Goal: Information Seeking & Learning: Understand process/instructions

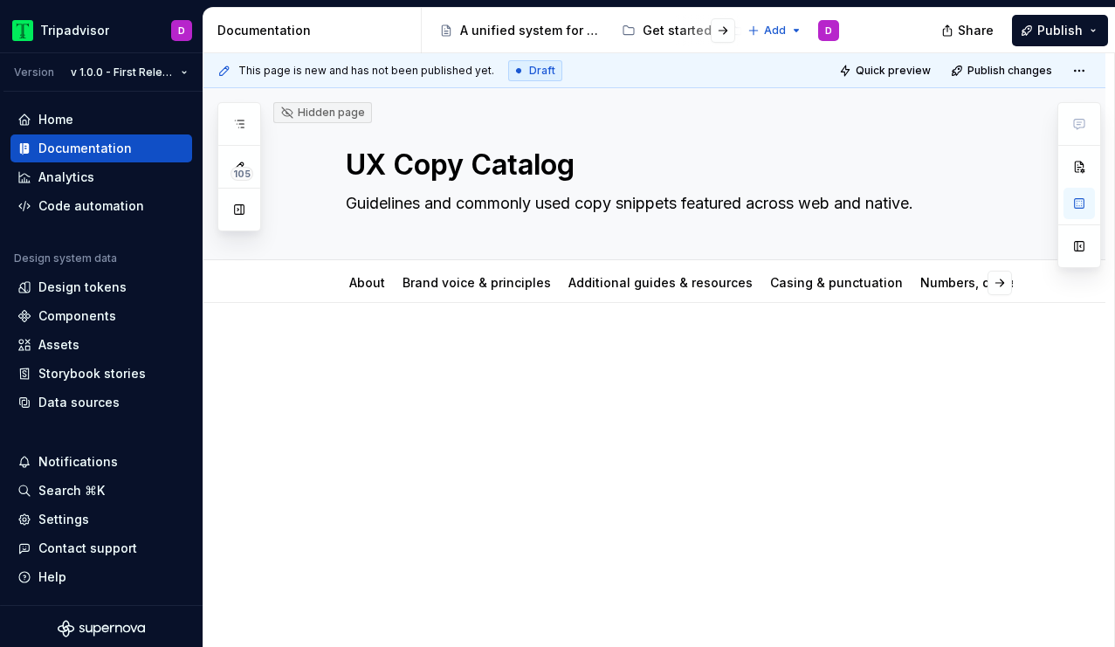
click at [443, 475] on div at bounding box center [654, 464] width 902 height 323
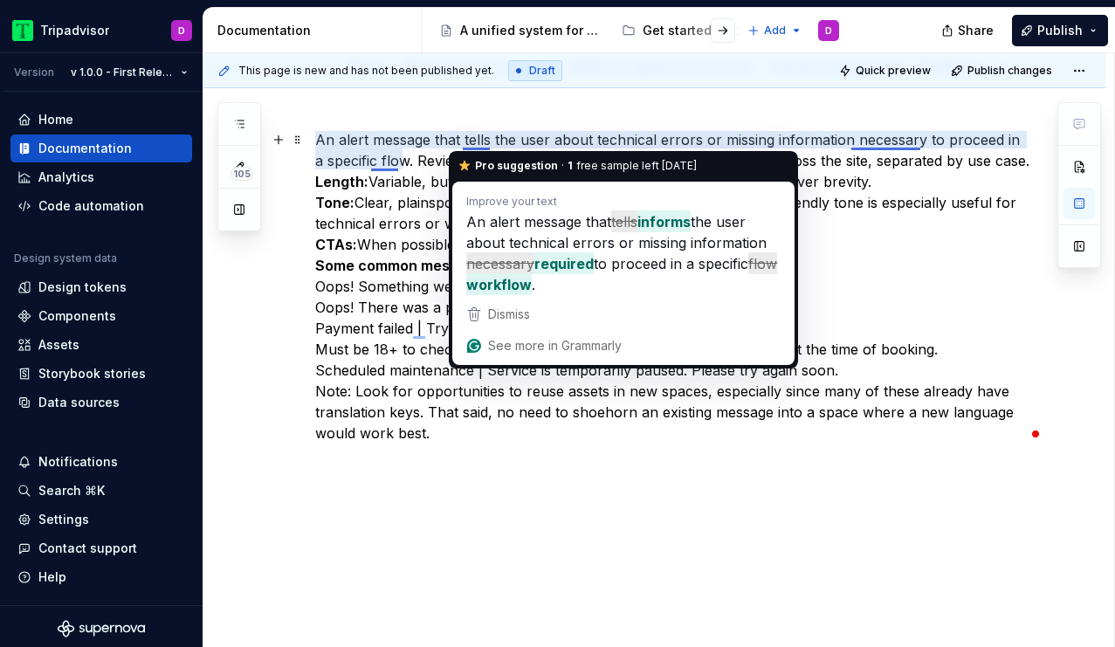
click at [470, 138] on p "An alert message that tells the user about technical errors or missing informat…" at bounding box center [675, 286] width 720 height 314
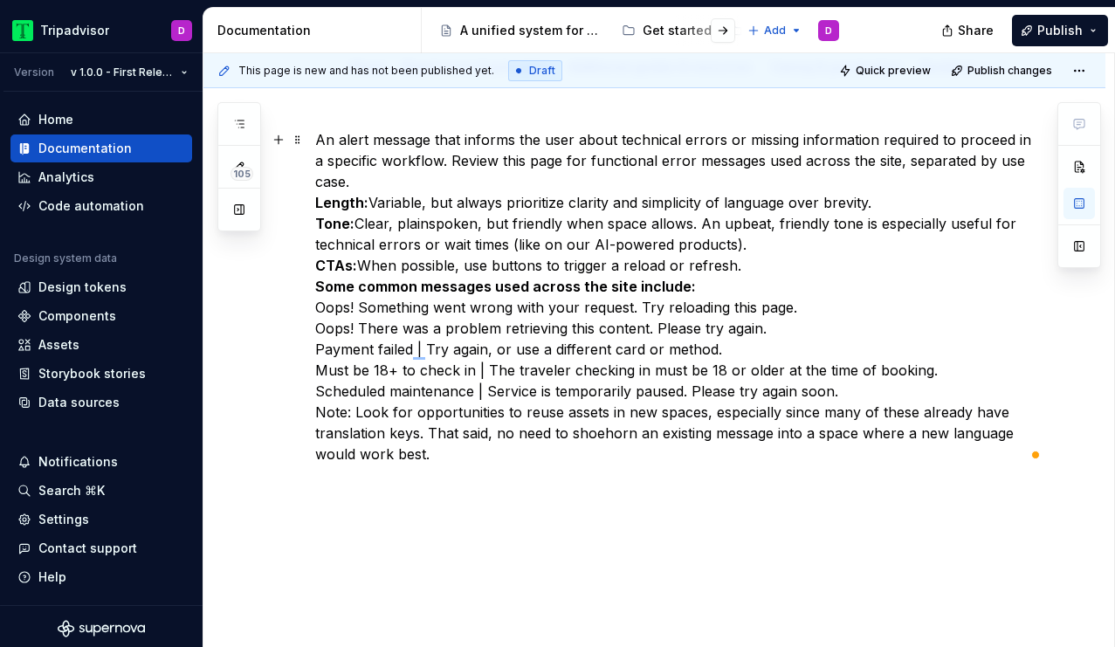
click at [389, 163] on p "An alert message that informs the user about technical errors or missing inform…" at bounding box center [675, 296] width 720 height 335
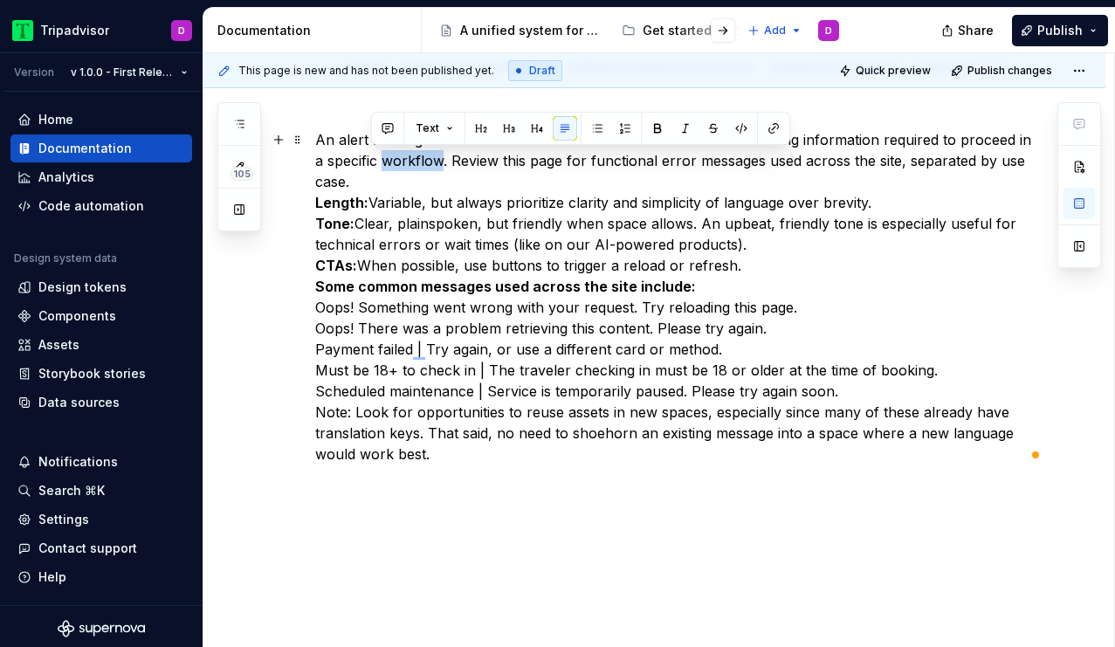
click at [407, 165] on p "An alert message that informs the user about technical errors or missing inform…" at bounding box center [675, 296] width 720 height 335
drag, startPoint x: 403, startPoint y: 161, endPoint x: 378, endPoint y: 161, distance: 25.3
click at [378, 161] on p "An alert message that informs the user about technical errors or missing inform…" at bounding box center [675, 296] width 720 height 335
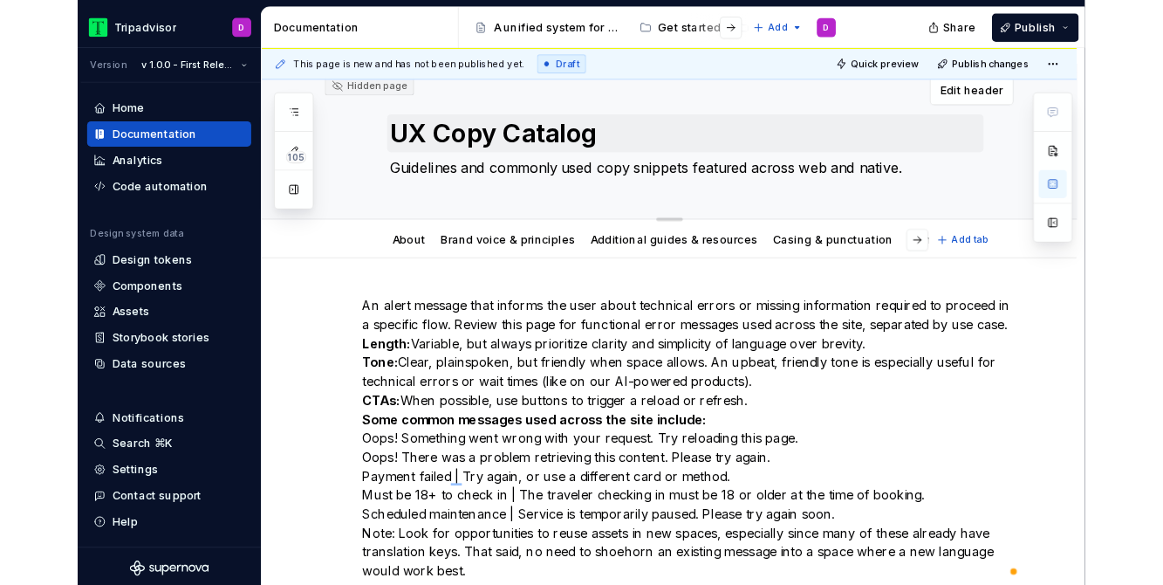
scroll to position [17, 0]
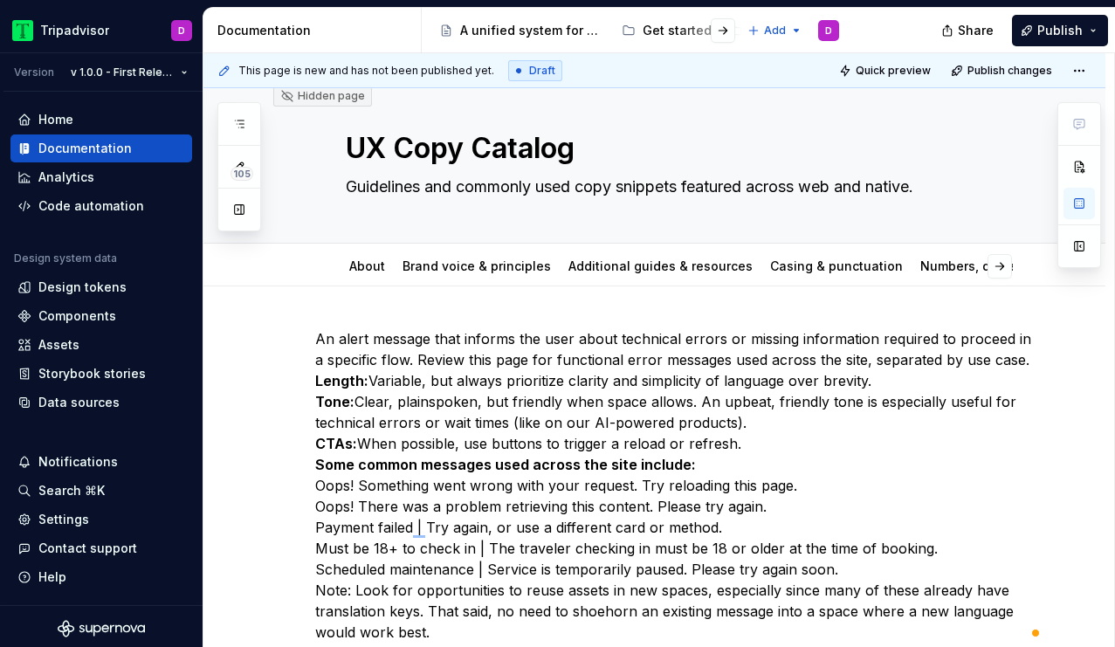
drag, startPoint x: 317, startPoint y: 128, endPoint x: 853, endPoint y: 300, distance: 562.8
click at [853, 300] on div "An alert message that informs the user about technical errors or missing inform…" at bounding box center [654, 571] width 902 height 571
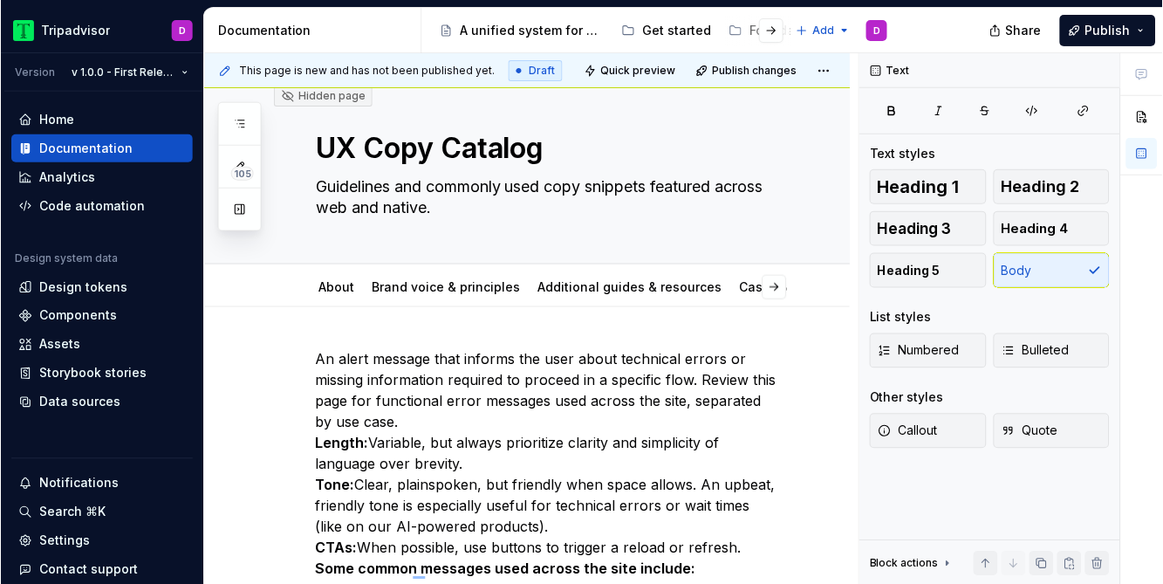
scroll to position [38, 0]
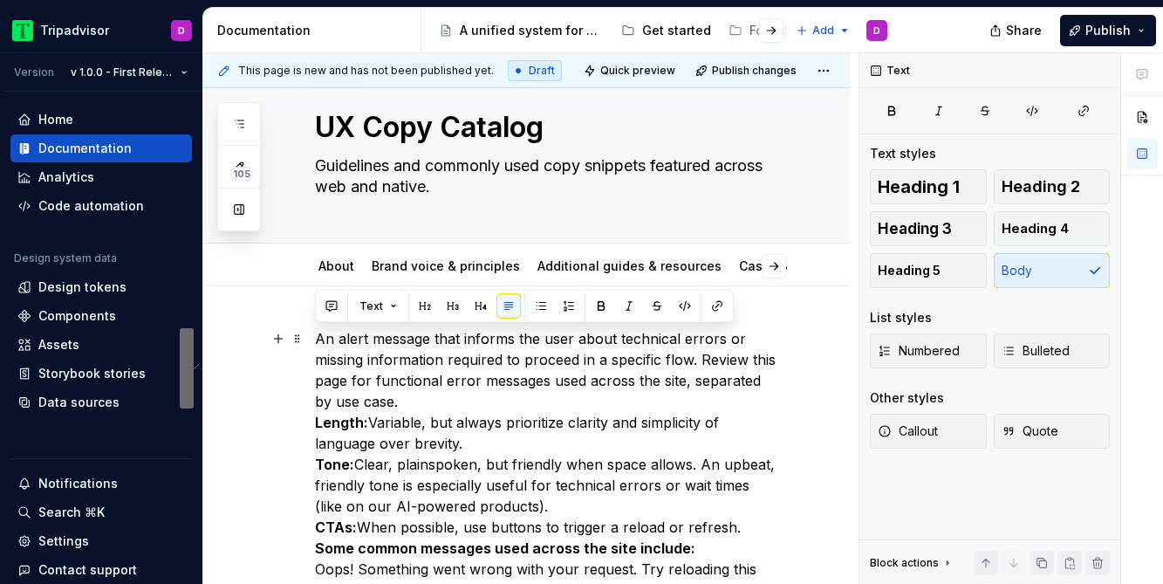
drag, startPoint x: 395, startPoint y: 398, endPoint x: 312, endPoint y: 339, distance: 102.7
copy p "An alert message that informs the user about technical errors or missing inform…"
click at [517, 388] on p "An alert message that informs the user about technical errors or missing inform…" at bounding box center [547, 569] width 465 height 482
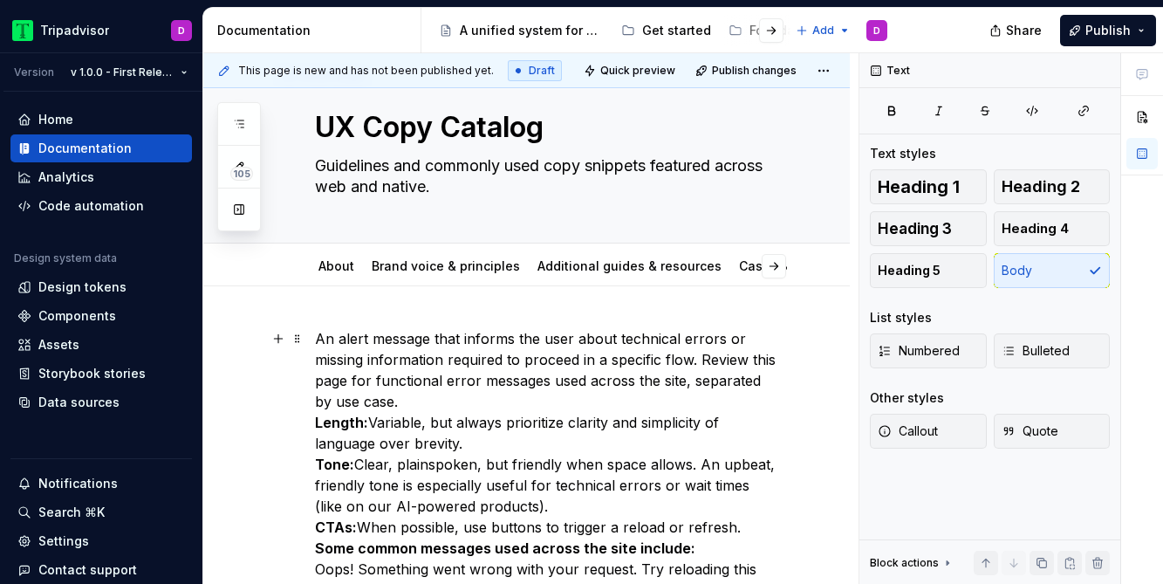
click at [515, 395] on p "An alert message that informs the user about technical errors or missing inform…" at bounding box center [547, 569] width 465 height 482
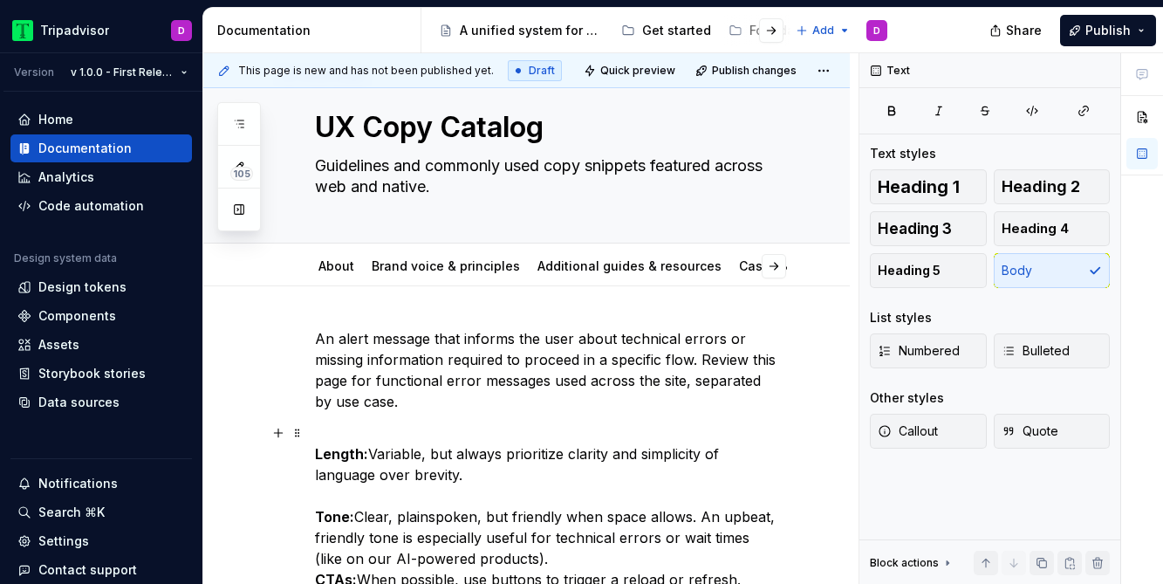
scroll to position [146, 0]
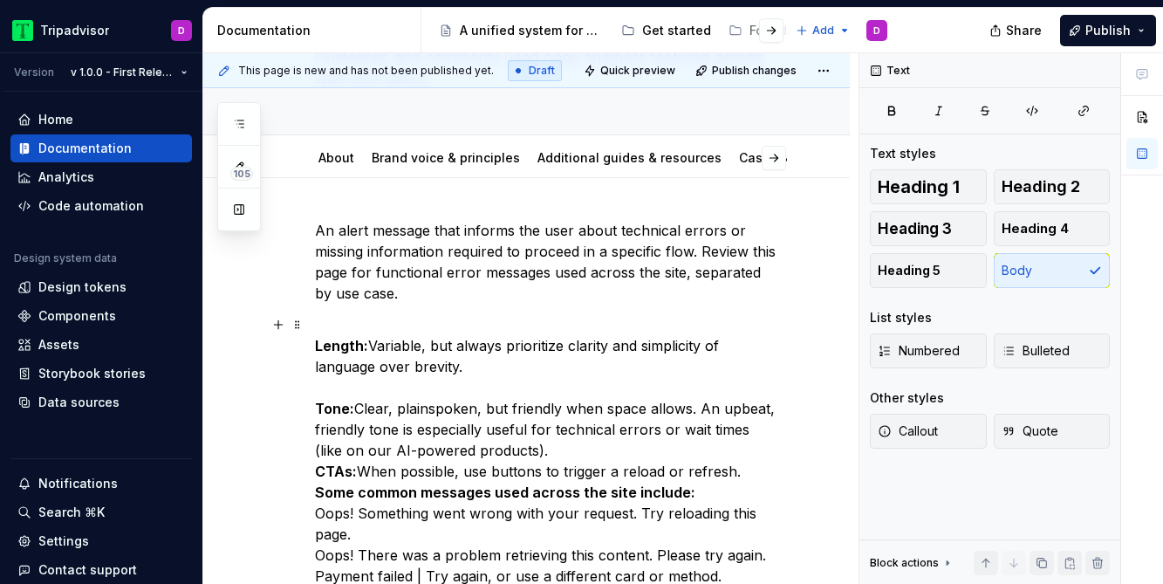
click at [535, 458] on p "Length: Variable, but always prioritize clarity and simplicity of language over…" at bounding box center [547, 534] width 465 height 440
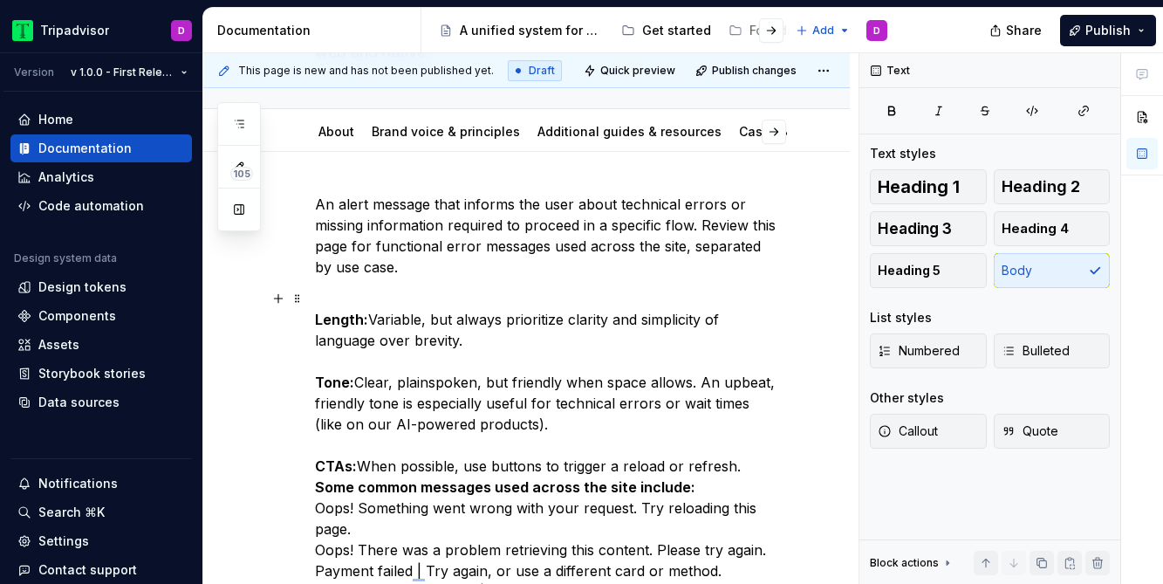
scroll to position [182, 0]
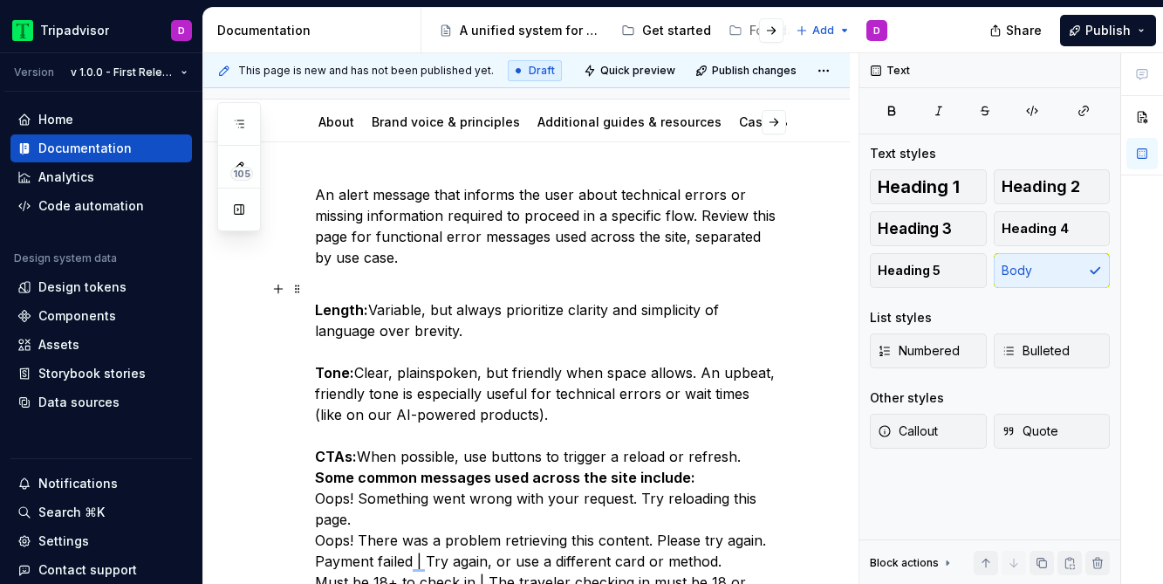
click at [750, 457] on p "Length: Variable, but always prioritize clarity and simplicity of language over…" at bounding box center [547, 508] width 465 height 461
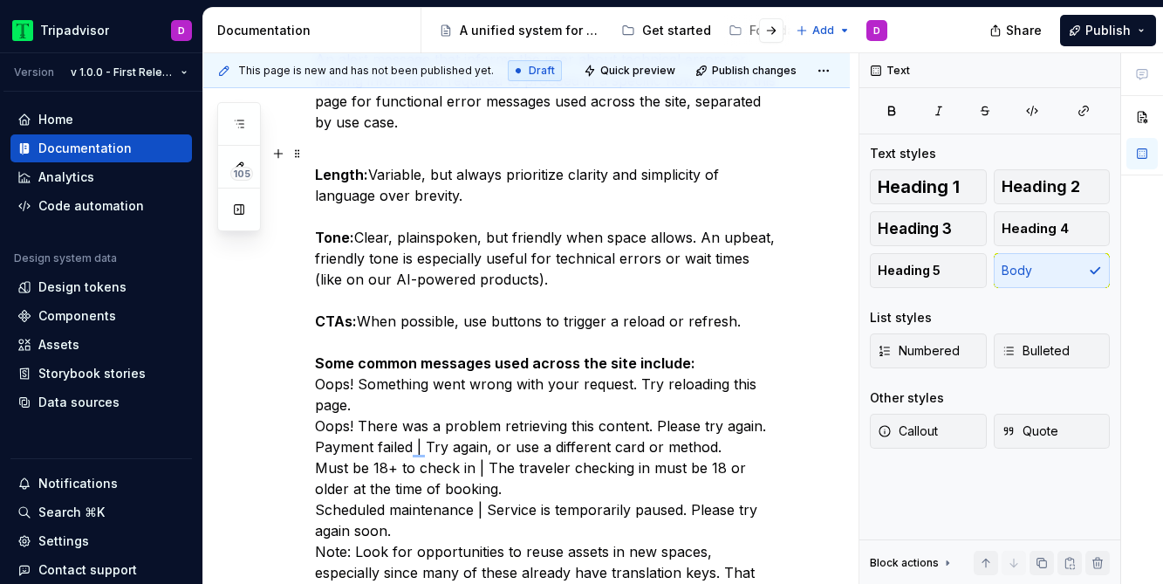
scroll to position [389, 0]
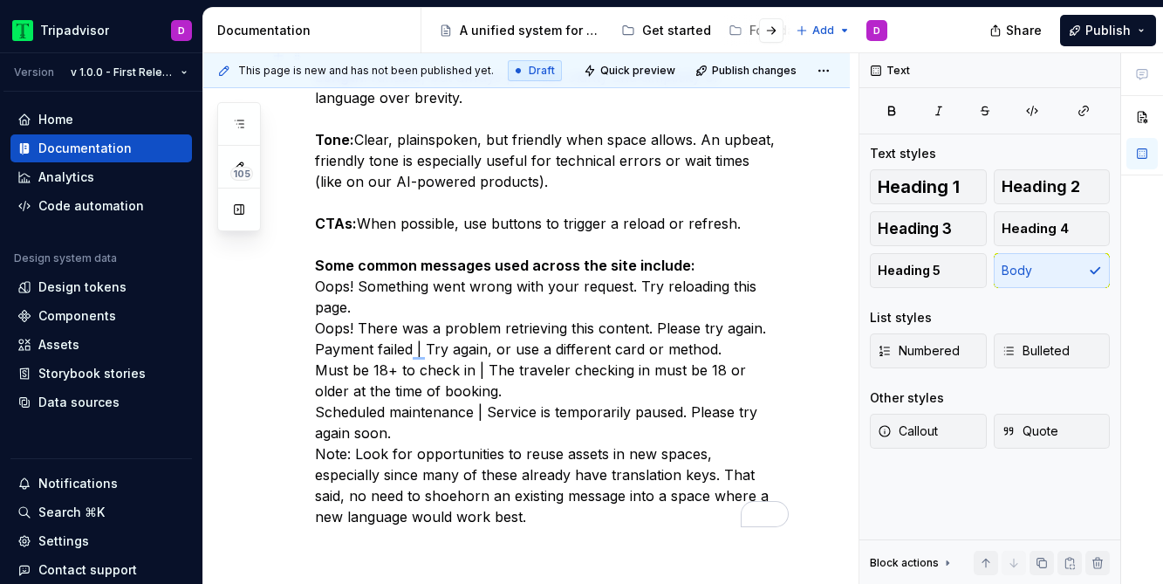
click at [391, 296] on p "Length: Variable, but always prioritize clarity and simplicity of language over…" at bounding box center [547, 286] width 465 height 482
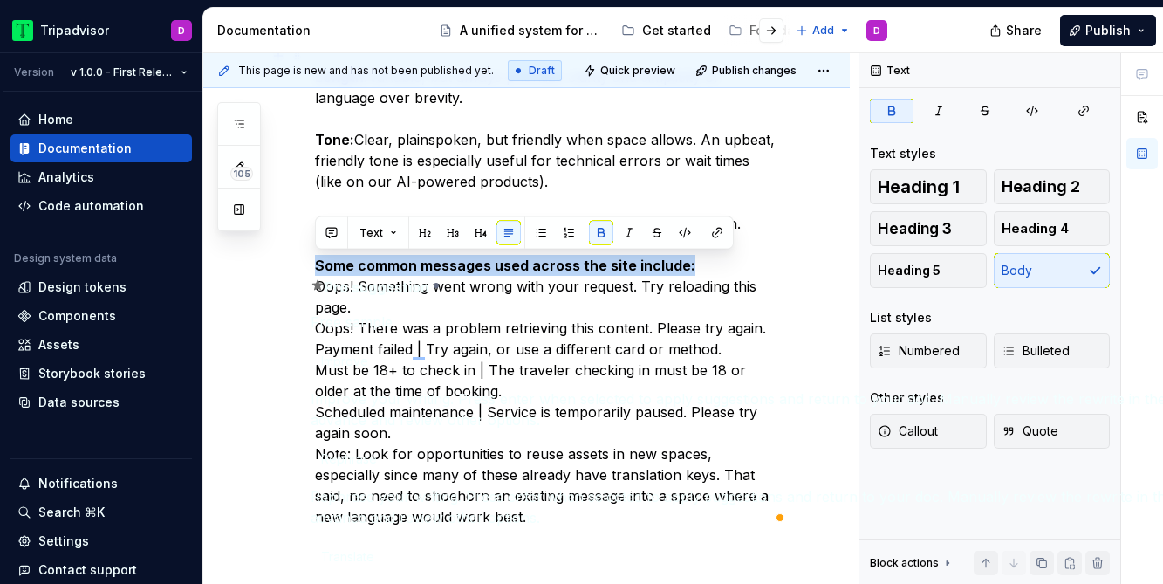
drag, startPoint x: 702, startPoint y: 264, endPoint x: 301, endPoint y: 264, distance: 400.6
click at [301, 264] on html "Tripadvisor D Version v 1.0.0 - First Release Home Documentation Analytics Code…" at bounding box center [581, 292] width 1163 height 584
click at [362, 264] on strong "Some common messages used across the site include:" at bounding box center [505, 265] width 381 height 17
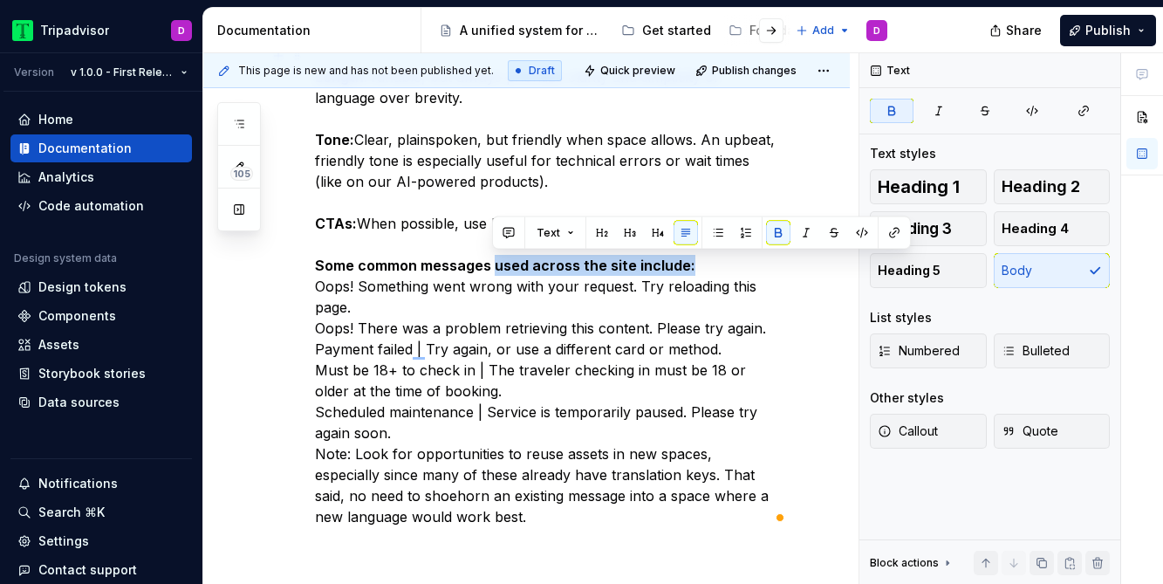
drag, startPoint x: 491, startPoint y: 266, endPoint x: 733, endPoint y: 264, distance: 242.6
click at [733, 264] on p "Length: Variable, but always prioritize clarity and simplicity of language over…" at bounding box center [547, 286] width 465 height 482
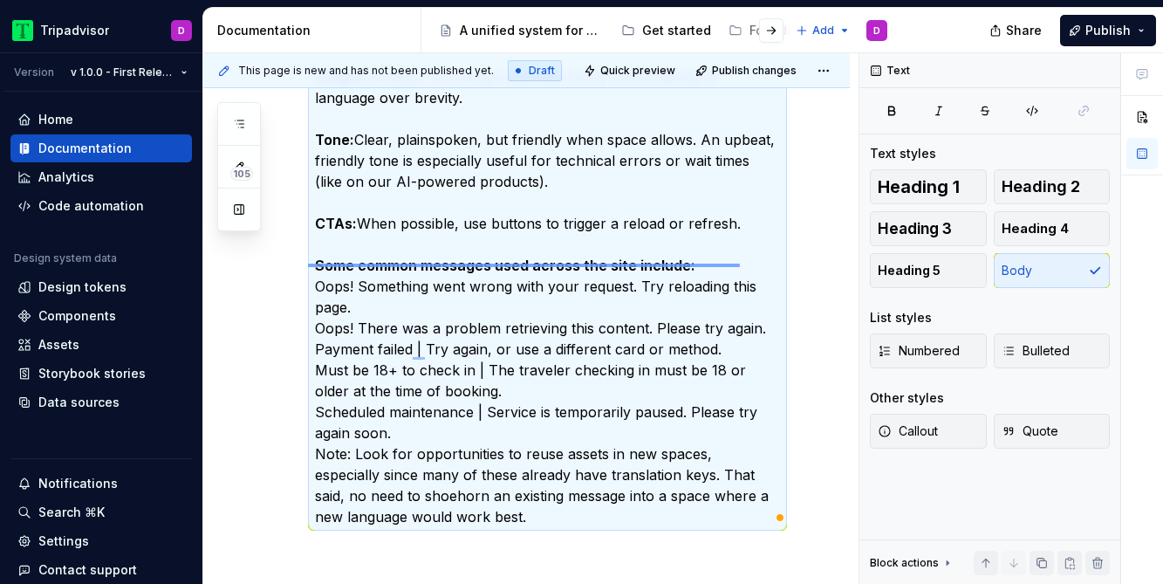
drag, startPoint x: 308, startPoint y: 265, endPoint x: 740, endPoint y: 264, distance: 432.0
click at [740, 264] on div "This page is new and has not been published yet. Draft Quick preview Publish ch…" at bounding box center [530, 319] width 655 height 532
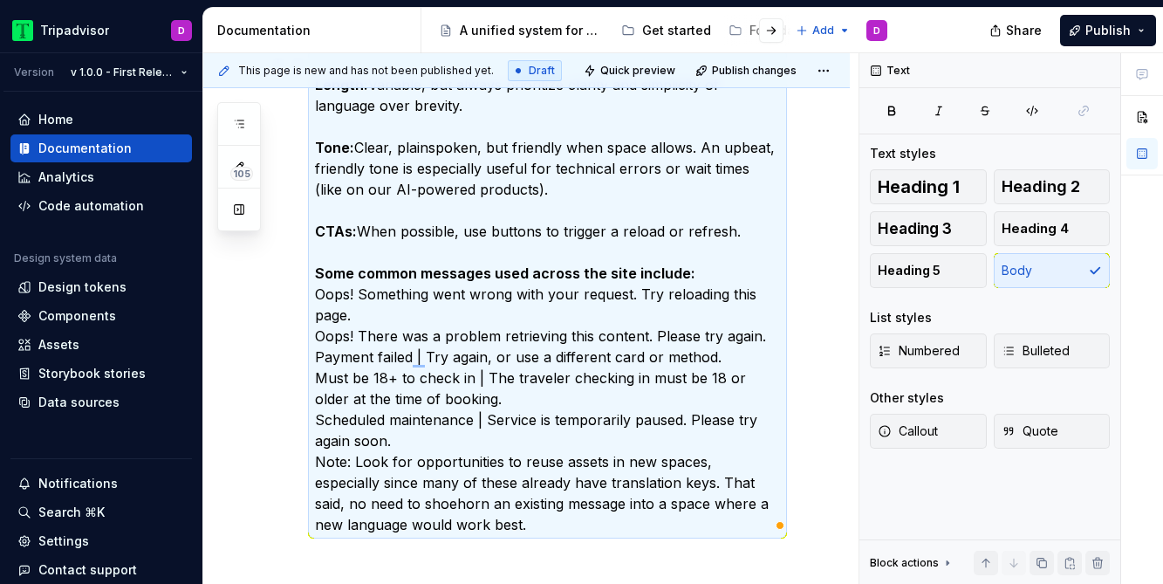
click at [700, 278] on p "Length: Variable, but always prioritize clarity and simplicity of language over…" at bounding box center [547, 294] width 465 height 482
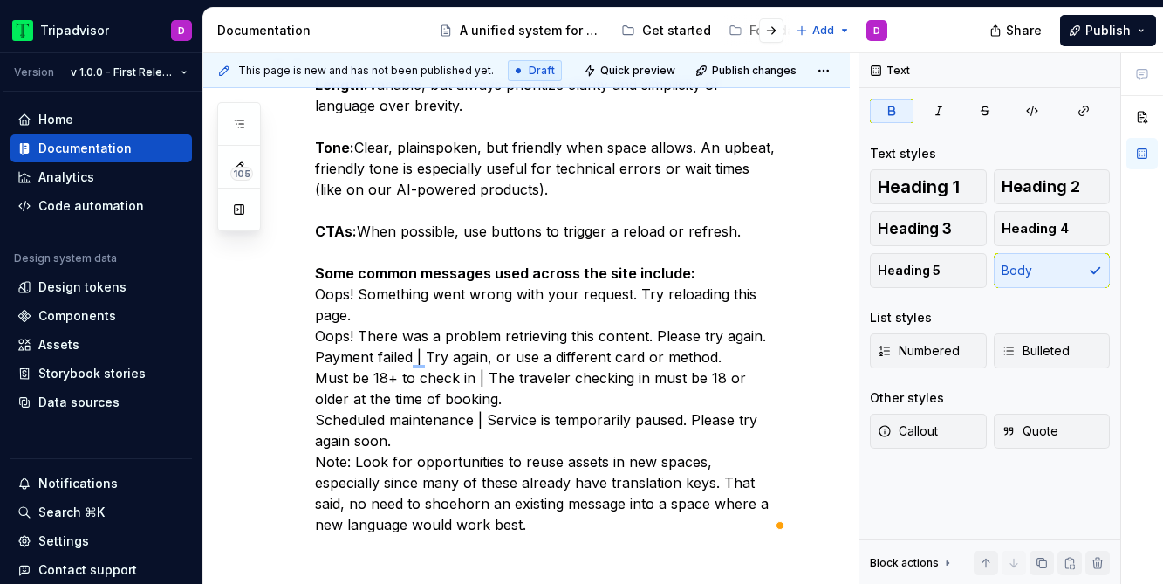
click at [658, 277] on strong "Some common messages used across the site include:" at bounding box center [505, 272] width 381 height 17
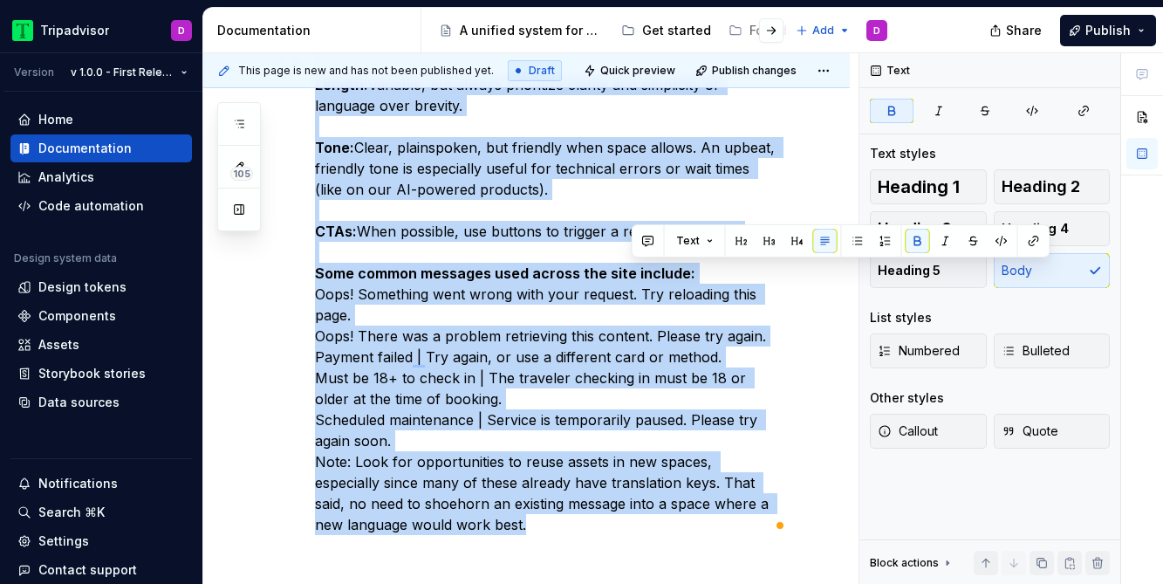
click at [658, 277] on strong "Some common messages used across the site include:" at bounding box center [505, 272] width 381 height 17
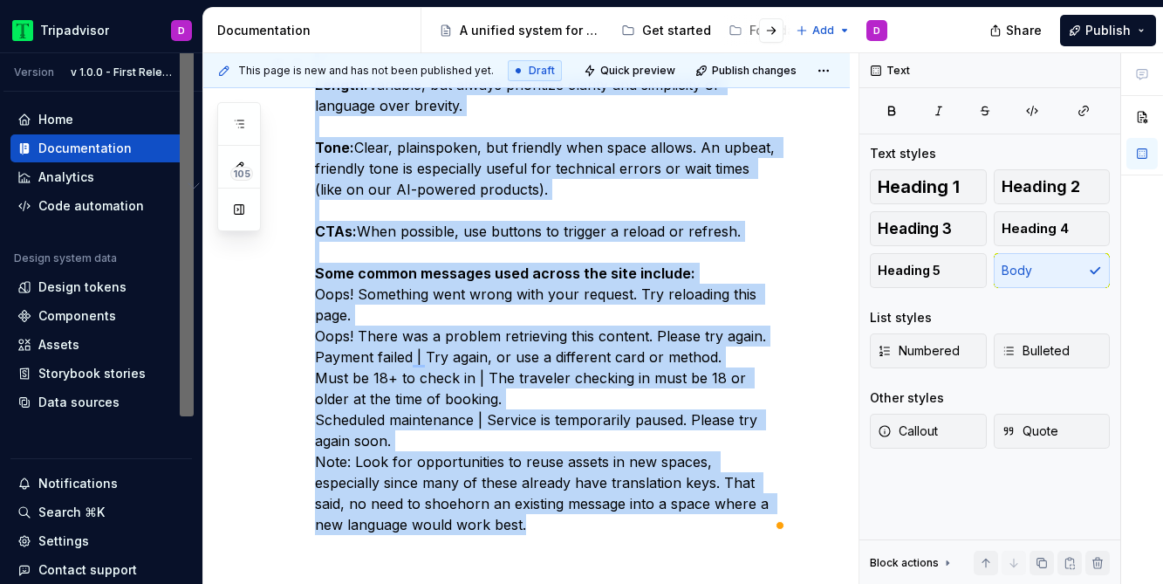
click at [652, 275] on strong "Some common messages used across the site include:" at bounding box center [505, 272] width 381 height 17
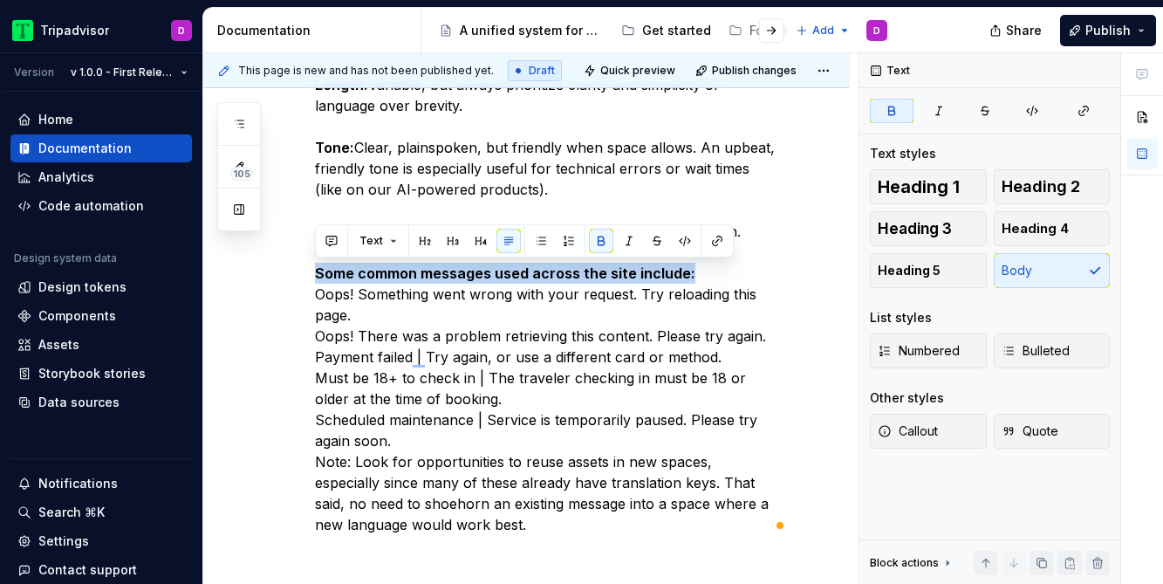
drag, startPoint x: 714, startPoint y: 272, endPoint x: 270, endPoint y: 280, distance: 444.3
click at [270, 280] on div "An alert message that informs the user about technical errors or missing inform…" at bounding box center [526, 324] width 647 height 814
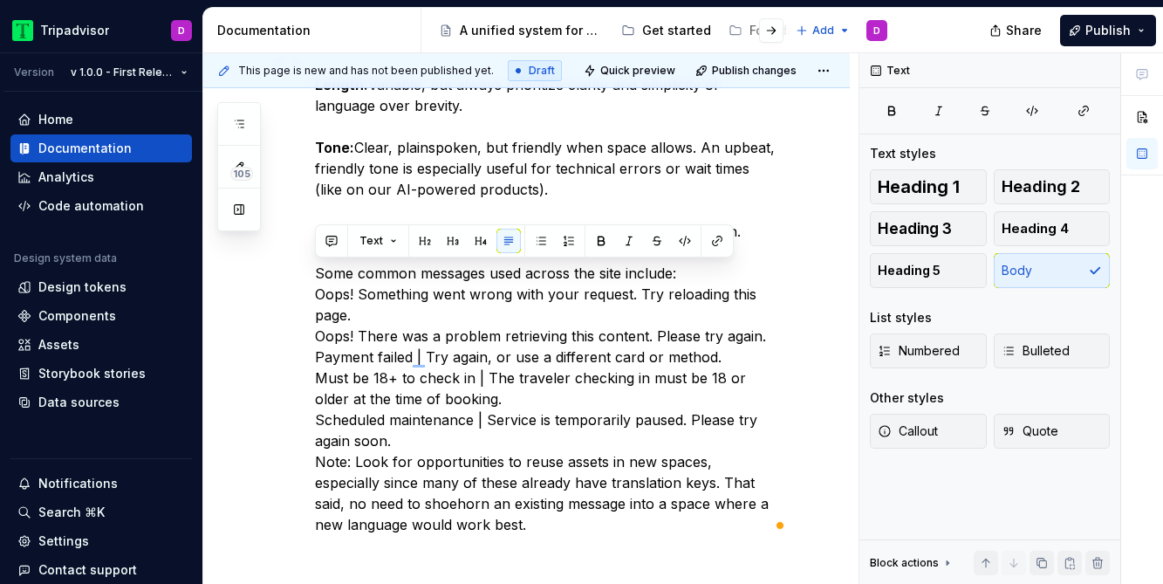
click at [321, 297] on p "Length: Variable, but always prioritize clarity and simplicity of language over…" at bounding box center [547, 294] width 465 height 482
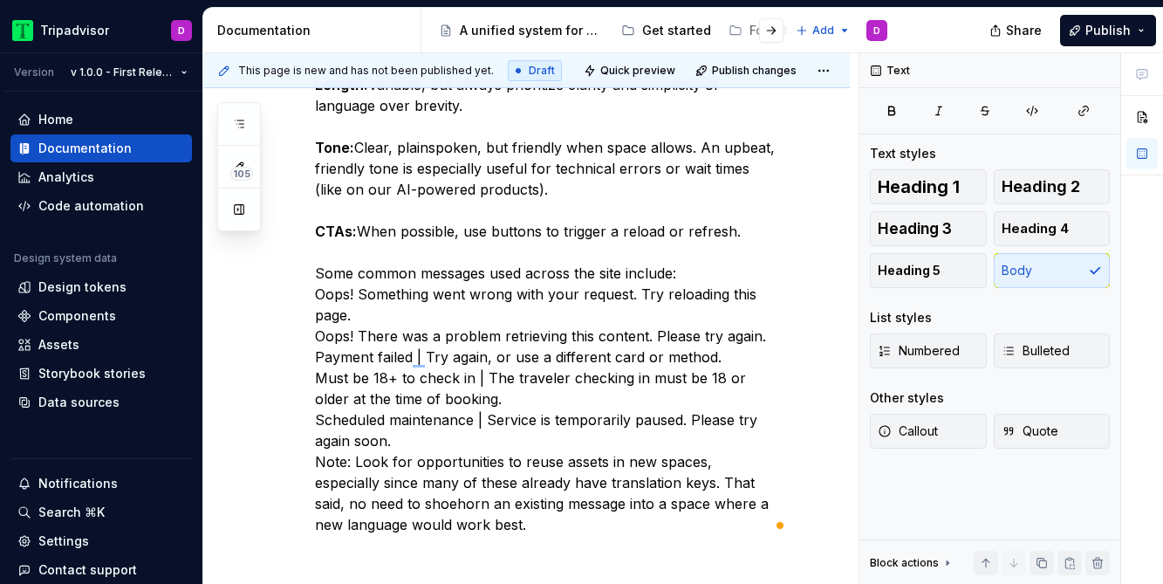
click at [316, 270] on p "Length: Variable, but always prioritize clarity and simplicity of language over…" at bounding box center [547, 294] width 465 height 482
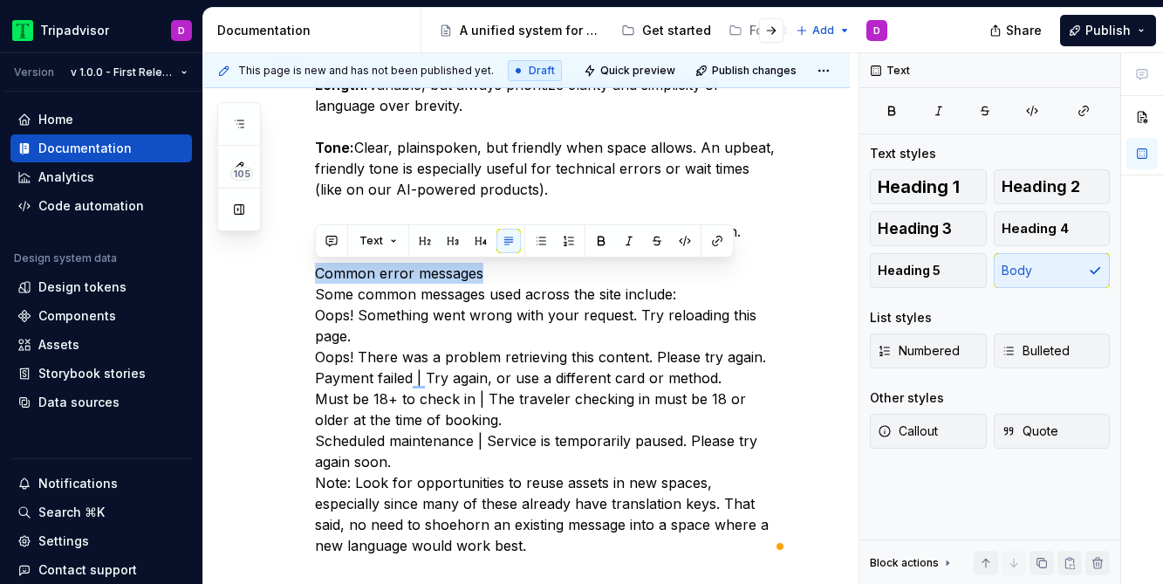
drag, startPoint x: 496, startPoint y: 273, endPoint x: 298, endPoint y: 275, distance: 197.3
click at [298, 275] on html "Tripadvisor D Version v 1.0.0 - First Release Home Documentation Analytics Code…" at bounding box center [581, 292] width 1163 height 584
click at [894, 185] on span "Heading 1" at bounding box center [919, 186] width 82 height 17
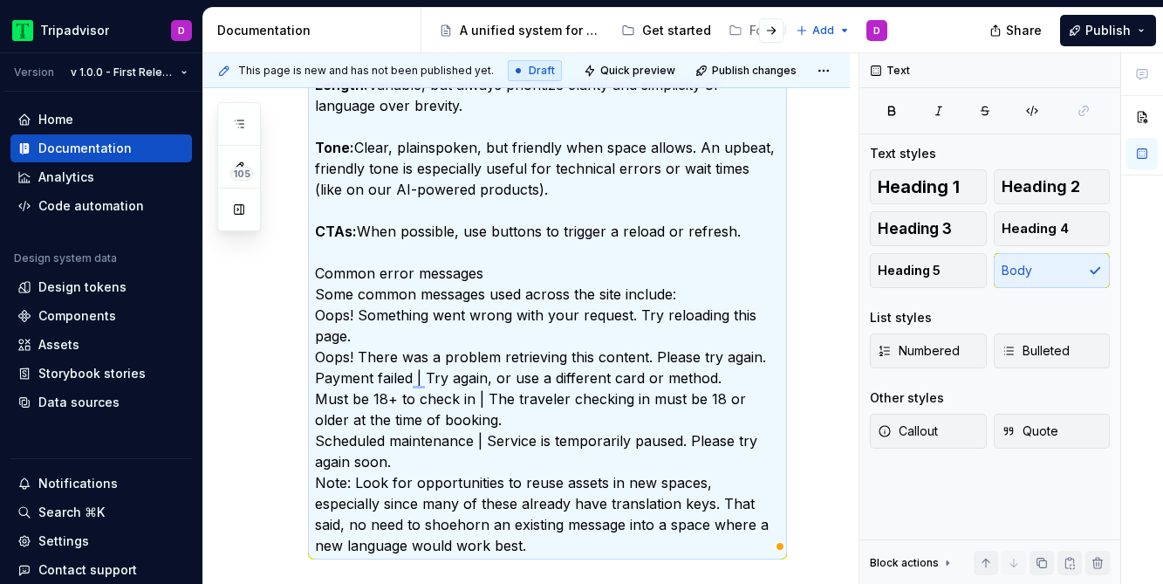
click at [516, 278] on p "Length: Variable, but always prioritize clarity and simplicity of language over…" at bounding box center [547, 304] width 465 height 503
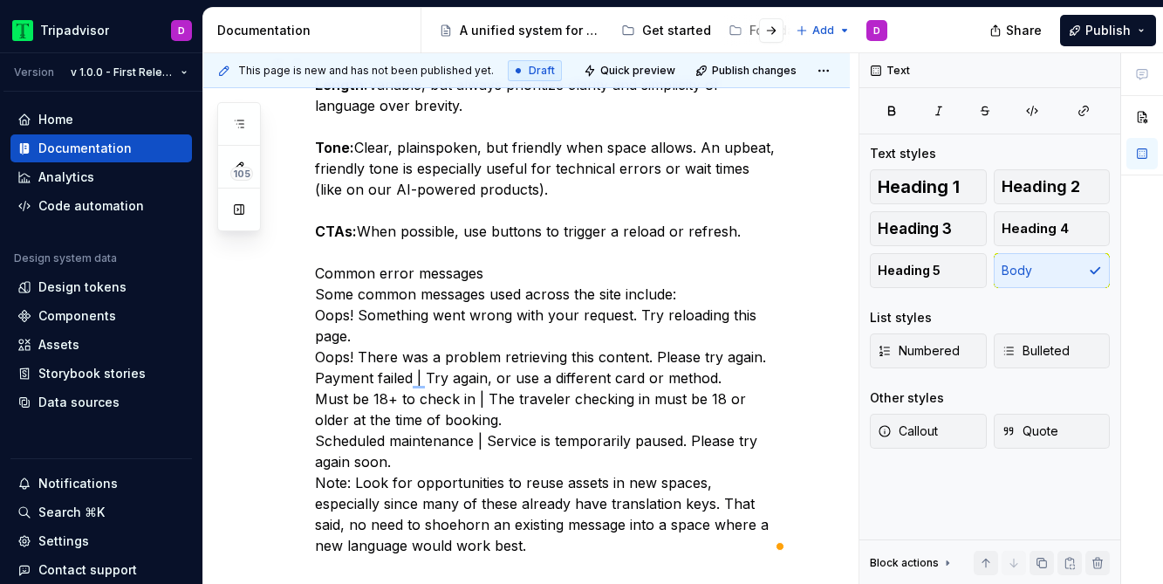
click at [478, 271] on p "Length: Variable, but always prioritize clarity and simplicity of language over…" at bounding box center [547, 304] width 465 height 503
click at [313, 294] on div "An alert message that informs the user about technical errors or missing inform…" at bounding box center [526, 334] width 647 height 835
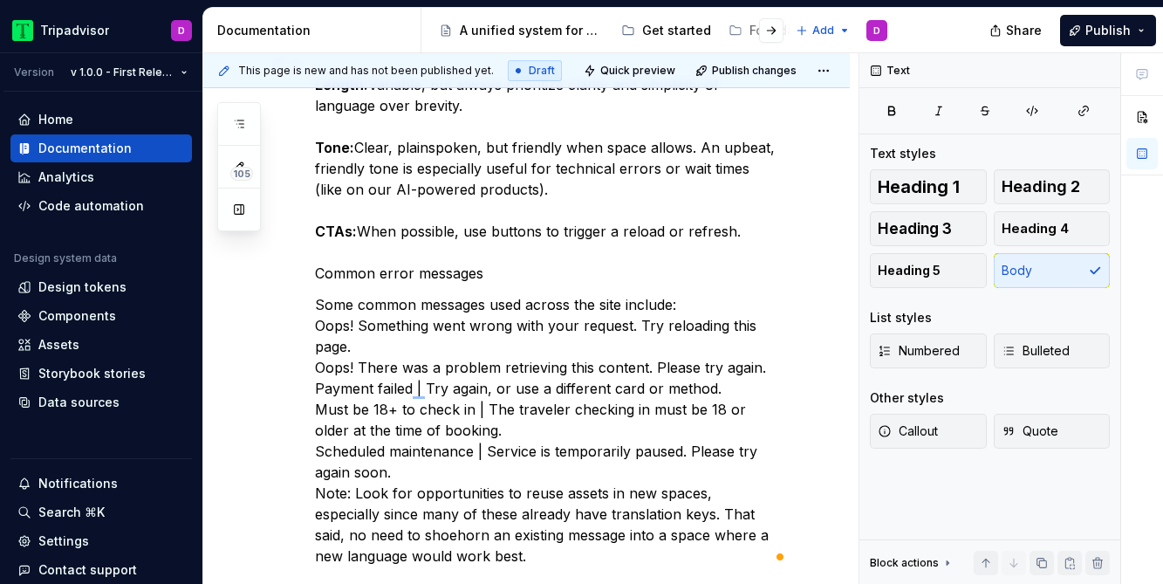
click at [319, 223] on strong "CTAs:" at bounding box center [336, 231] width 42 height 17
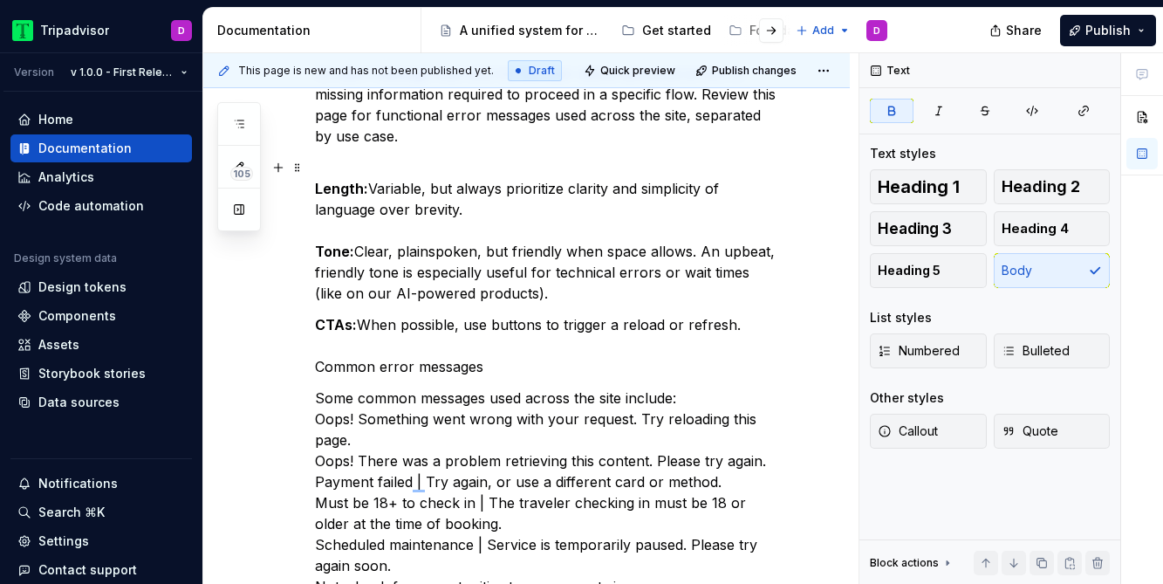
scroll to position [303, 0]
click at [313, 246] on div "An alert message that informs the user about technical errors or missing inform…" at bounding box center [526, 438] width 647 height 835
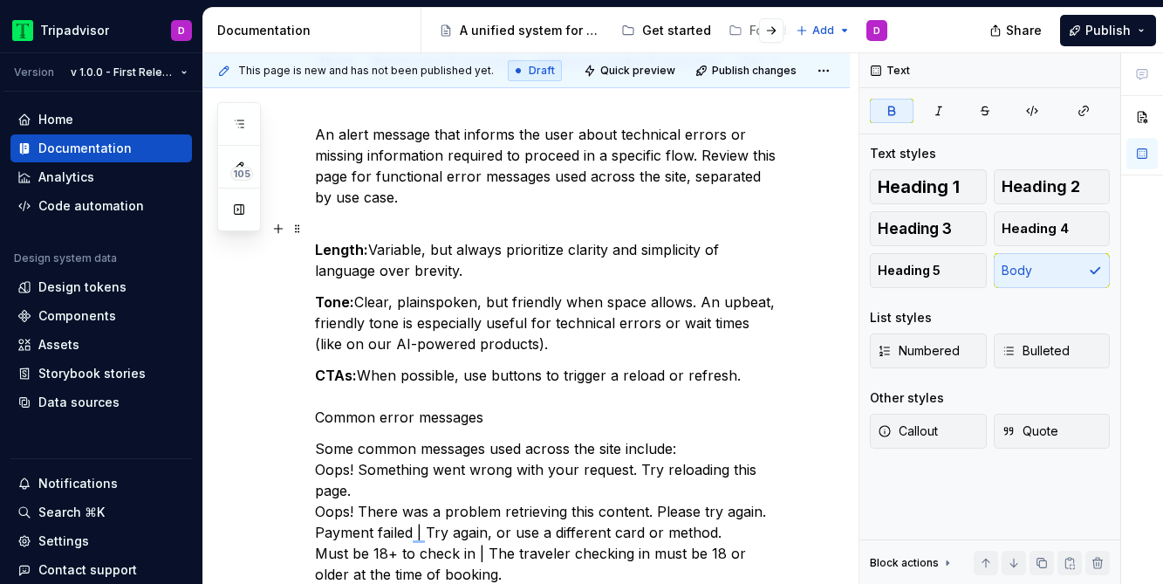
click at [318, 250] on strong "Length:" at bounding box center [341, 249] width 53 height 17
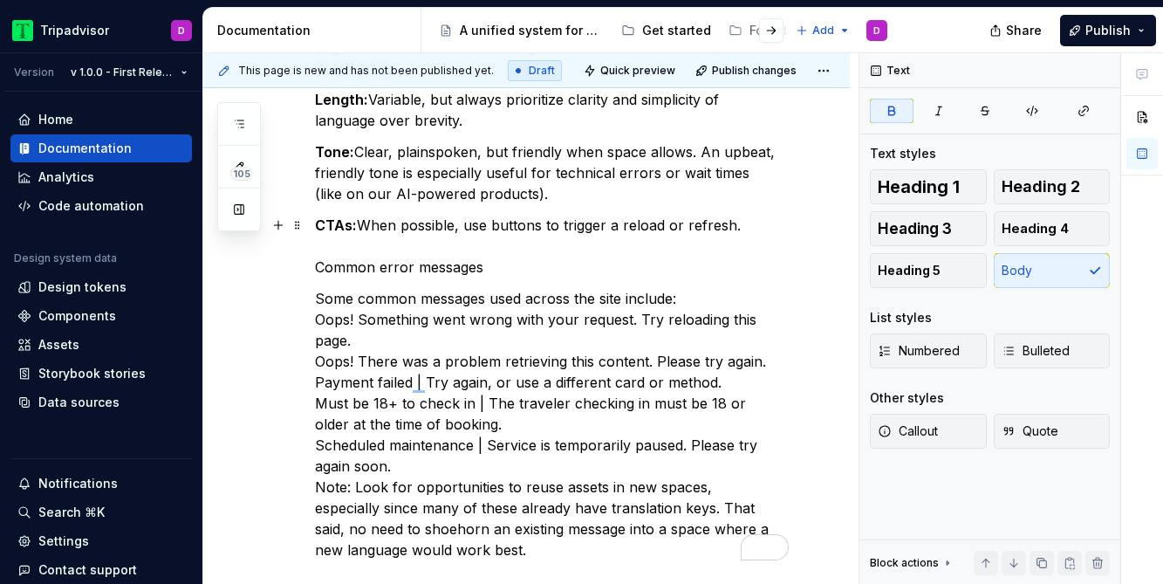
click at [446, 270] on p "CTAs:  When possible, use buttons to trigger a reload or refresh. Common error …" at bounding box center [547, 246] width 465 height 63
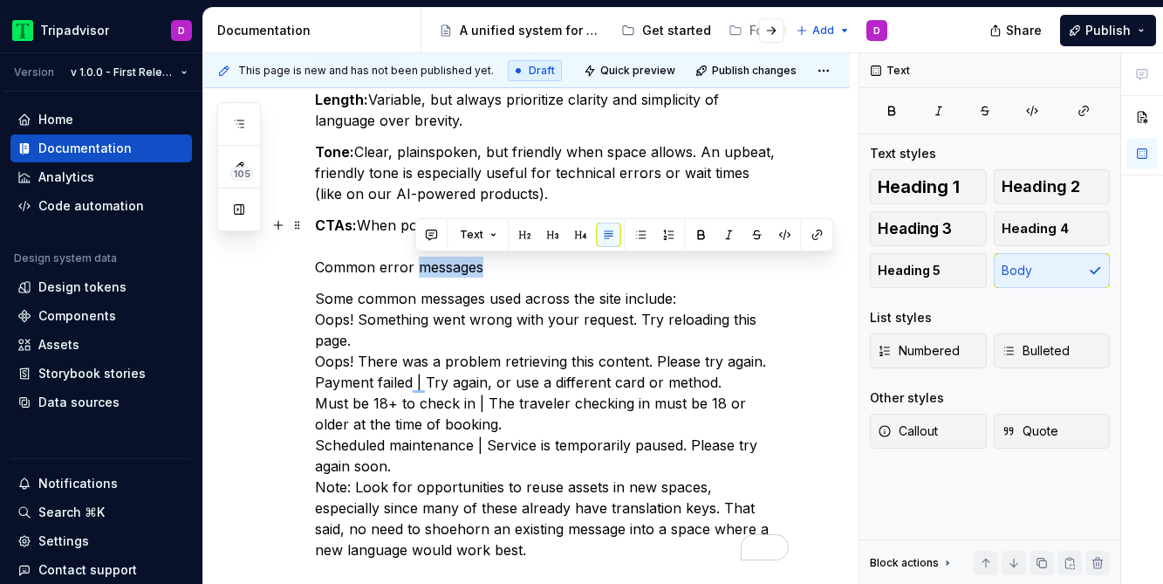
click at [446, 270] on p "CTAs:  When possible, use buttons to trigger a reload or refresh. Common error …" at bounding box center [547, 246] width 465 height 63
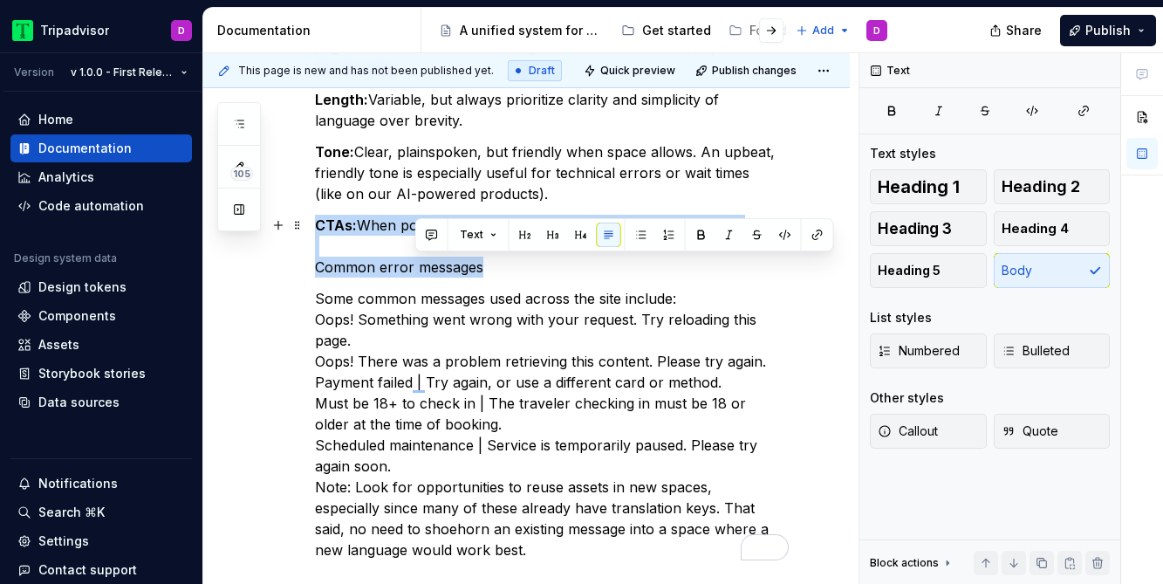
click at [446, 270] on p "CTAs:  When possible, use buttons to trigger a reload or refresh. Common error …" at bounding box center [547, 246] width 465 height 63
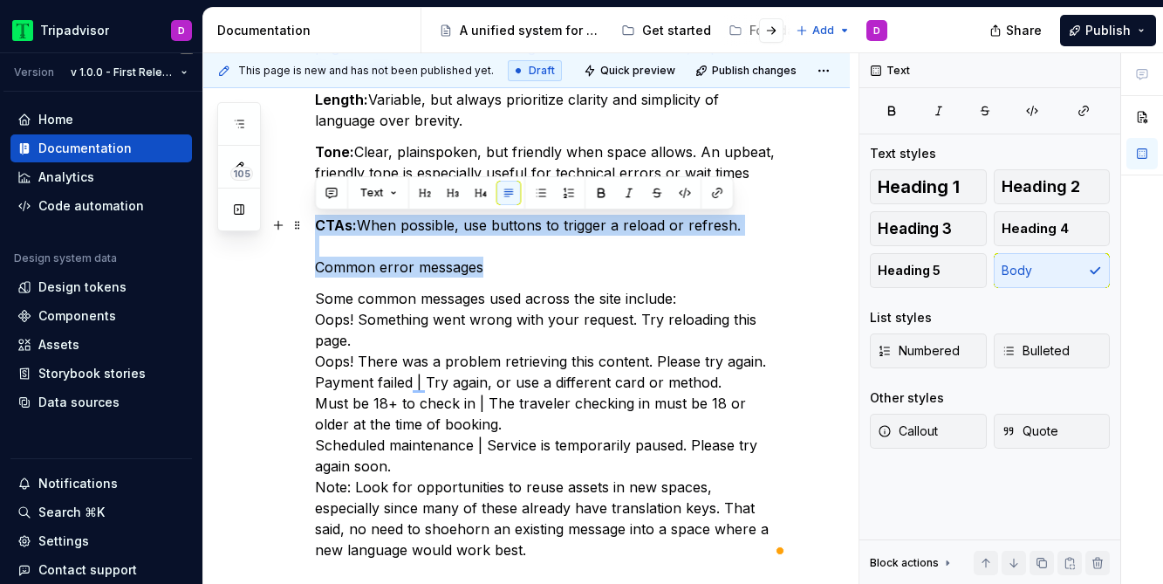
click at [525, 256] on p "CTAs:  When possible, use buttons to trigger a reload or refresh. Common error …" at bounding box center [547, 246] width 465 height 63
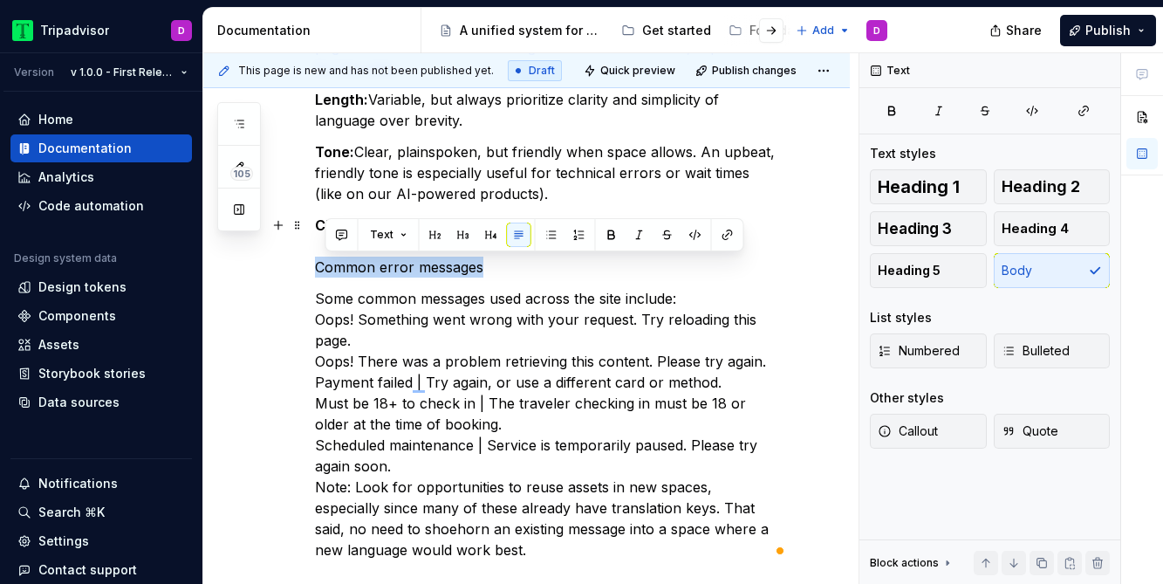
drag, startPoint x: 480, startPoint y: 265, endPoint x: 313, endPoint y: 270, distance: 166.8
click at [313, 270] on div "An alert message that informs the user about technical errors or missing inform…" at bounding box center [526, 355] width 647 height 804
click at [907, 193] on span "Heading 1" at bounding box center [919, 186] width 82 height 17
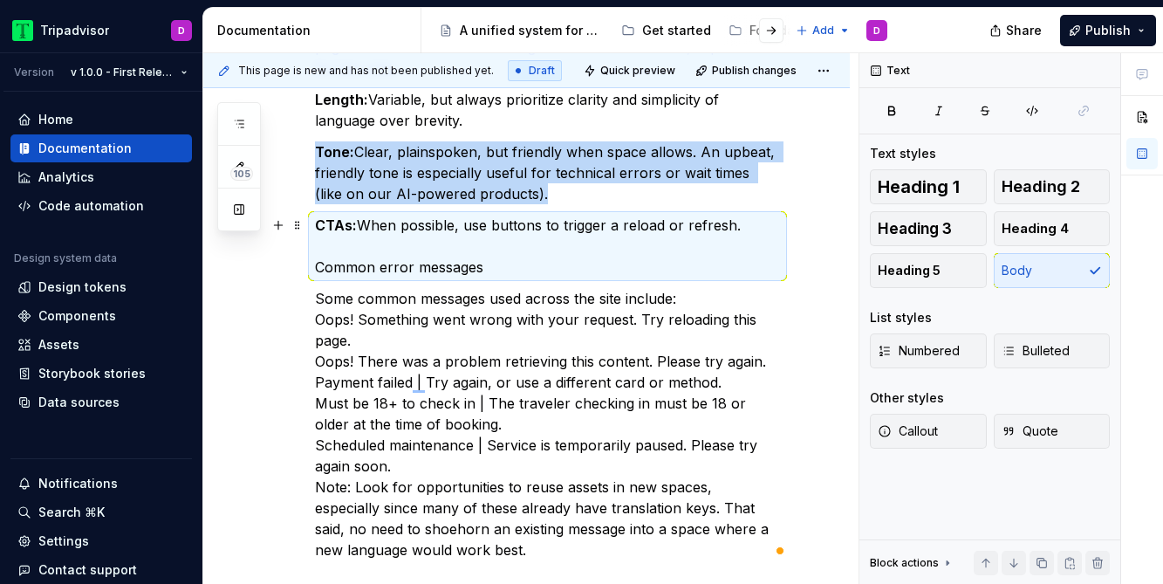
click at [315, 266] on p "CTAs:  When possible, use buttons to trigger a reload or refresh. Common error …" at bounding box center [547, 246] width 465 height 63
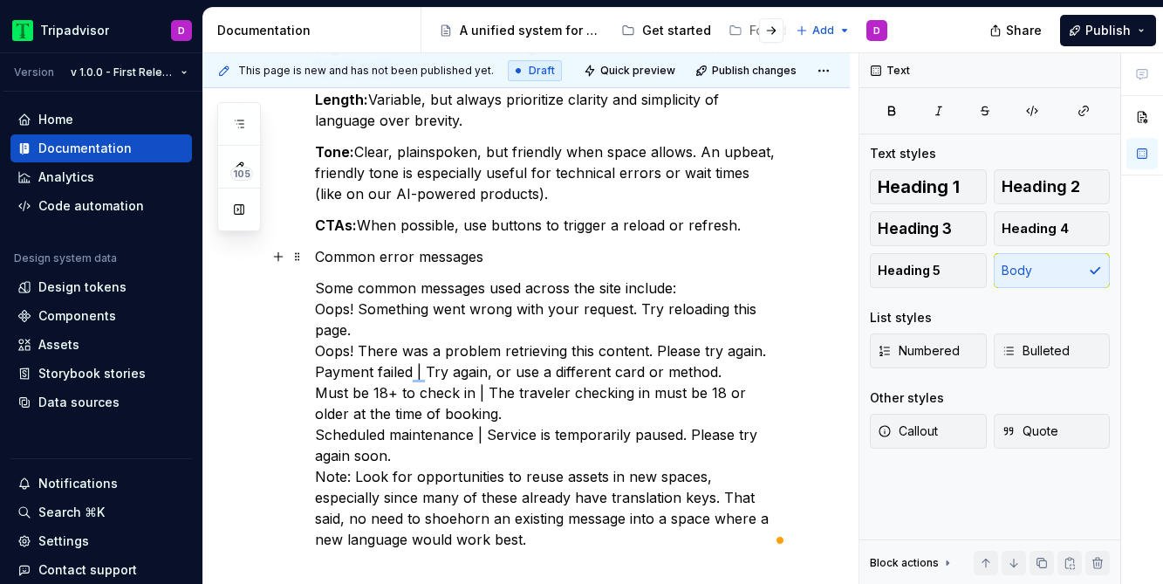
click at [354, 257] on p "Common error messages" at bounding box center [547, 256] width 465 height 21
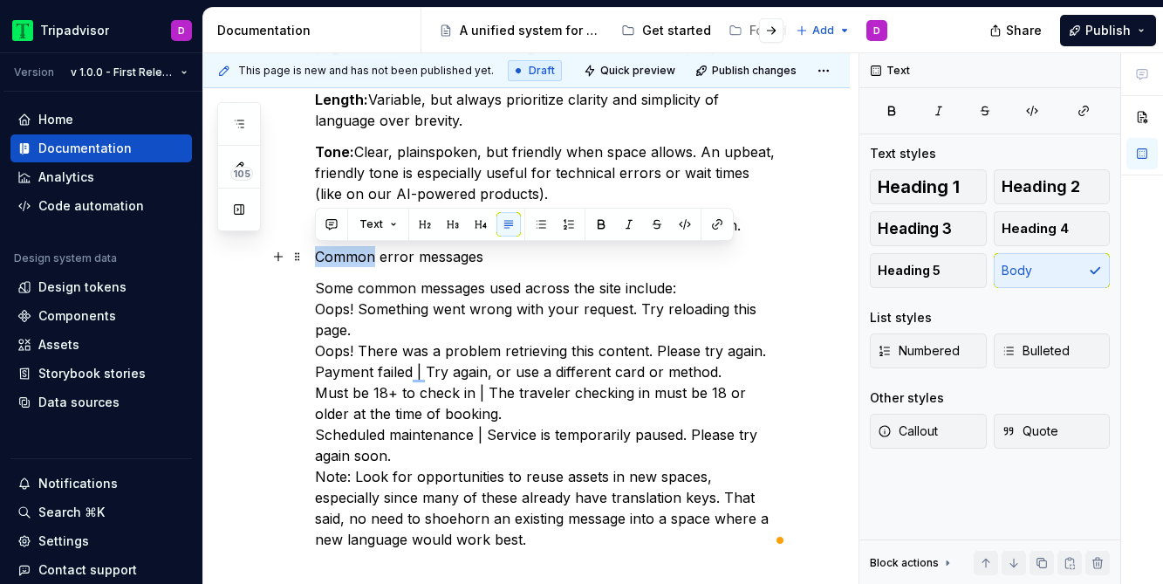
click at [354, 257] on p "Common error messages" at bounding box center [547, 256] width 465 height 21
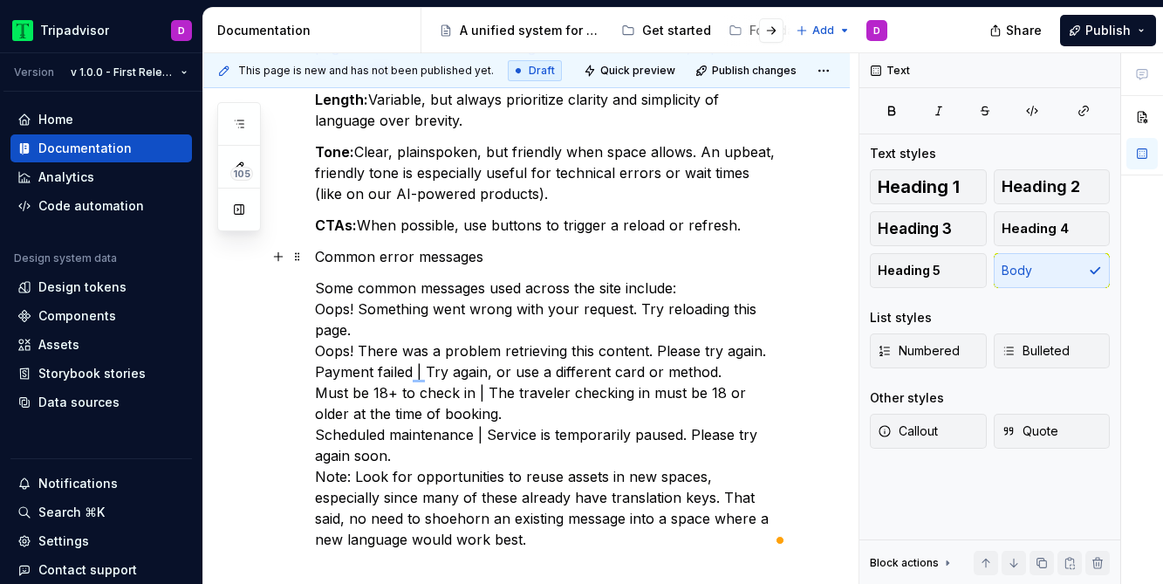
click at [477, 258] on p "Common error messages" at bounding box center [547, 256] width 465 height 21
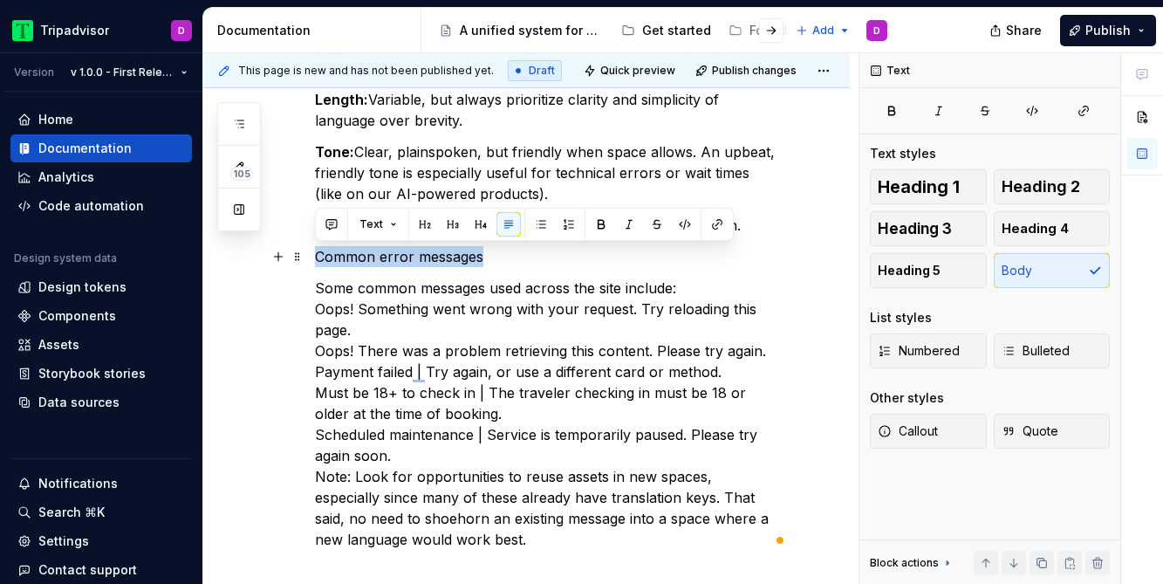
drag, startPoint x: 496, startPoint y: 260, endPoint x: 316, endPoint y: 260, distance: 179.8
click at [316, 260] on p "Common error messages" at bounding box center [547, 256] width 465 height 21
click at [938, 186] on span "Heading 1" at bounding box center [919, 186] width 82 height 17
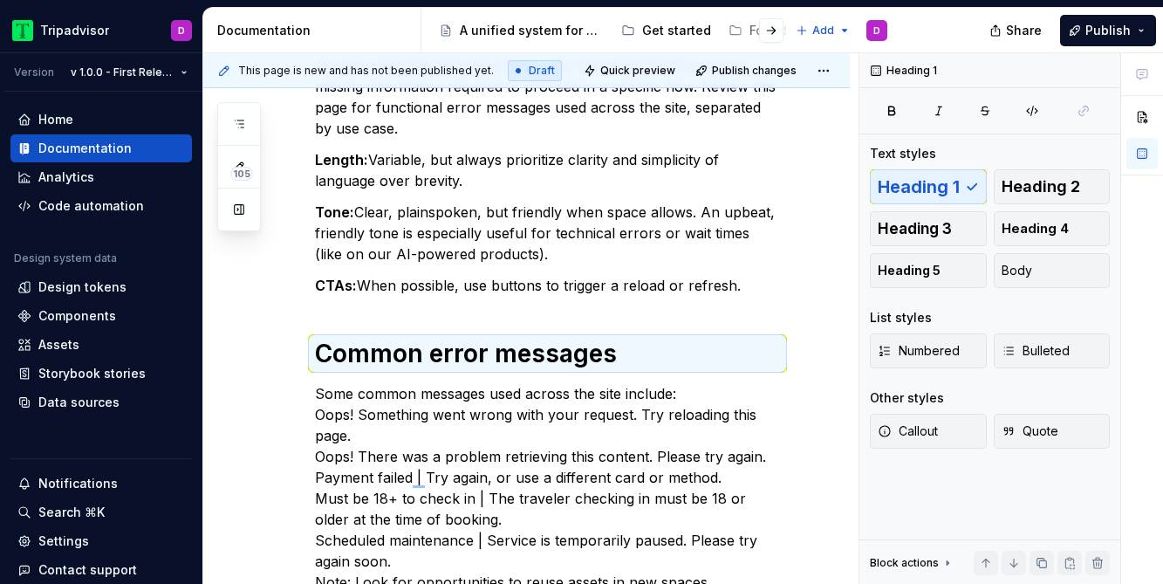
scroll to position [156, 0]
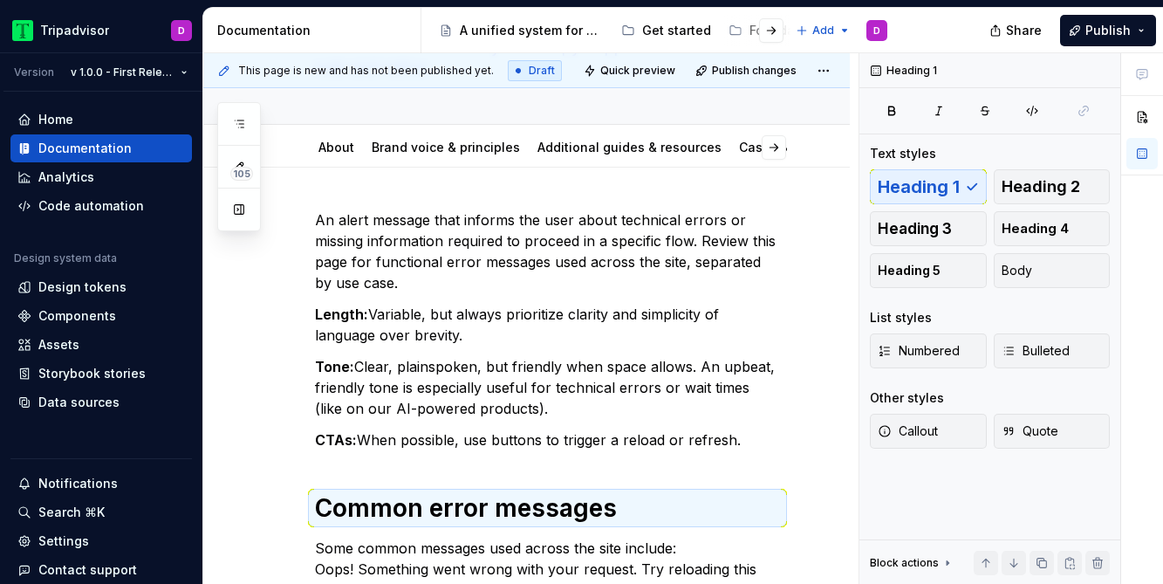
click at [388, 470] on div "An alert message that informs the user about technical errors or missing inform…" at bounding box center [547, 509] width 465 height 600
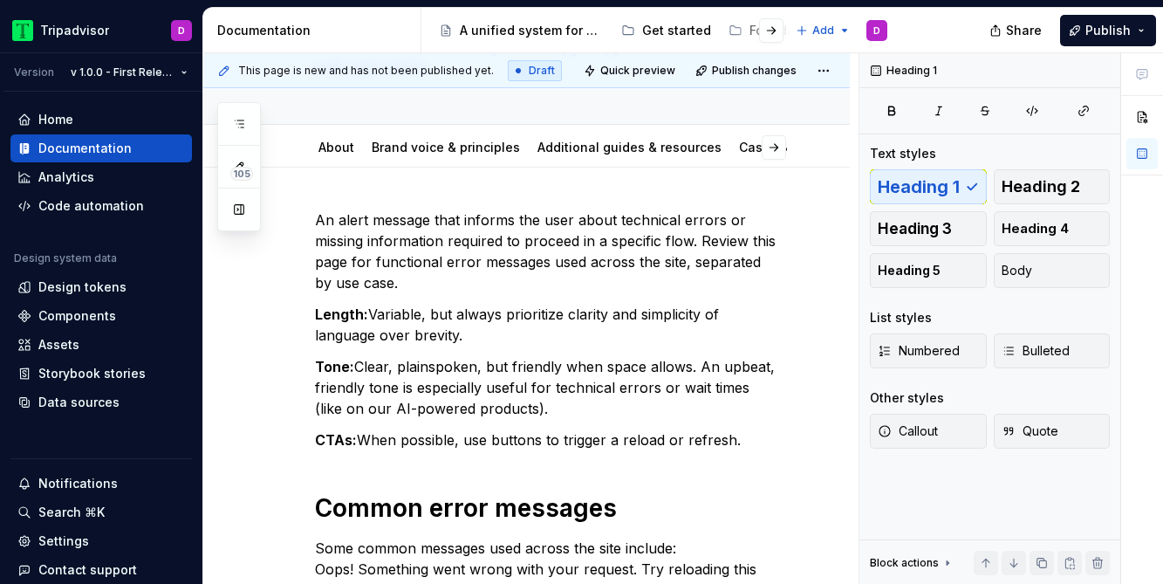
click at [360, 453] on div "An alert message that informs the user about technical errors or missing inform…" at bounding box center [547, 509] width 465 height 600
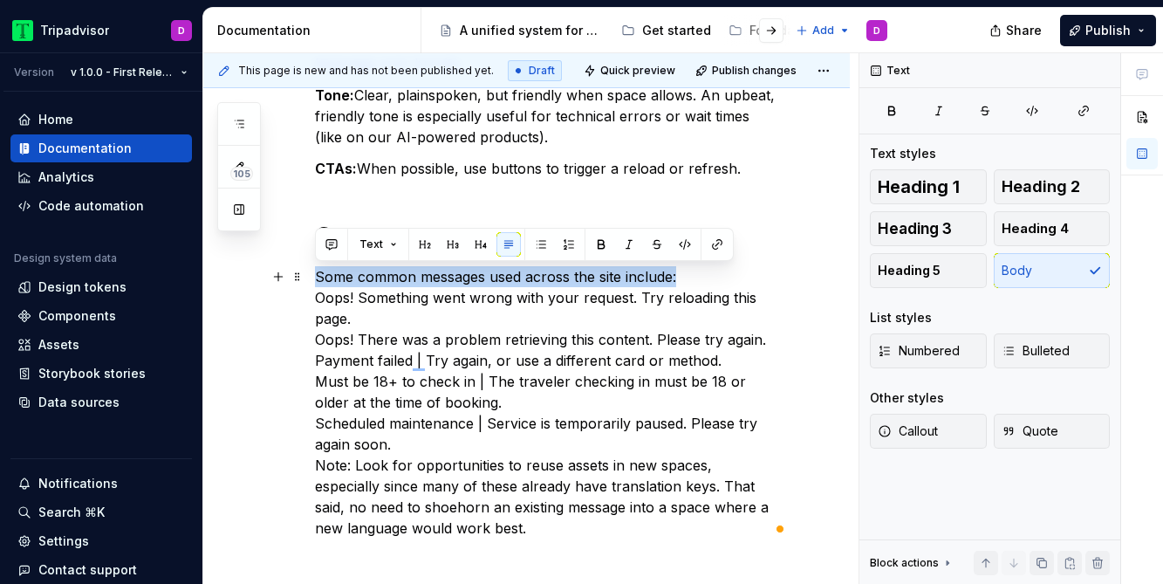
drag, startPoint x: 694, startPoint y: 275, endPoint x: 312, endPoint y: 281, distance: 381.5
click at [312, 281] on div "An alert message that informs the user about technical errors or missing inform…" at bounding box center [526, 315] width 647 height 839
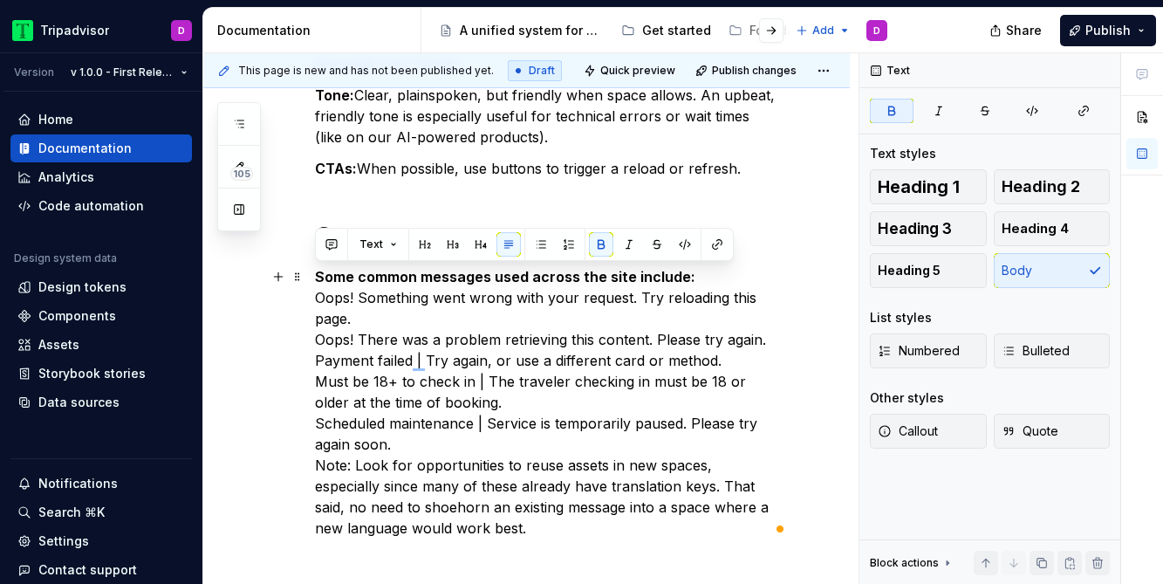
click at [789, 308] on div "An alert message that informs the user about technical errors or missing inform…" at bounding box center [526, 315] width 647 height 839
click at [709, 278] on p "Some common messages used across the site include: Oops! Something went wrong w…" at bounding box center [547, 402] width 465 height 272
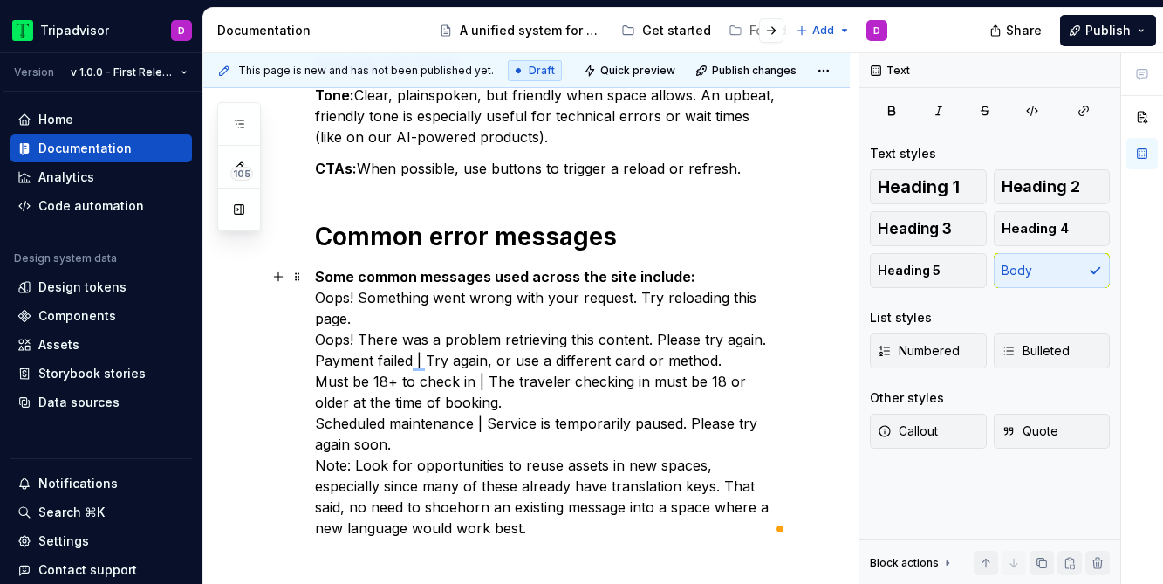
scroll to position [458, 0]
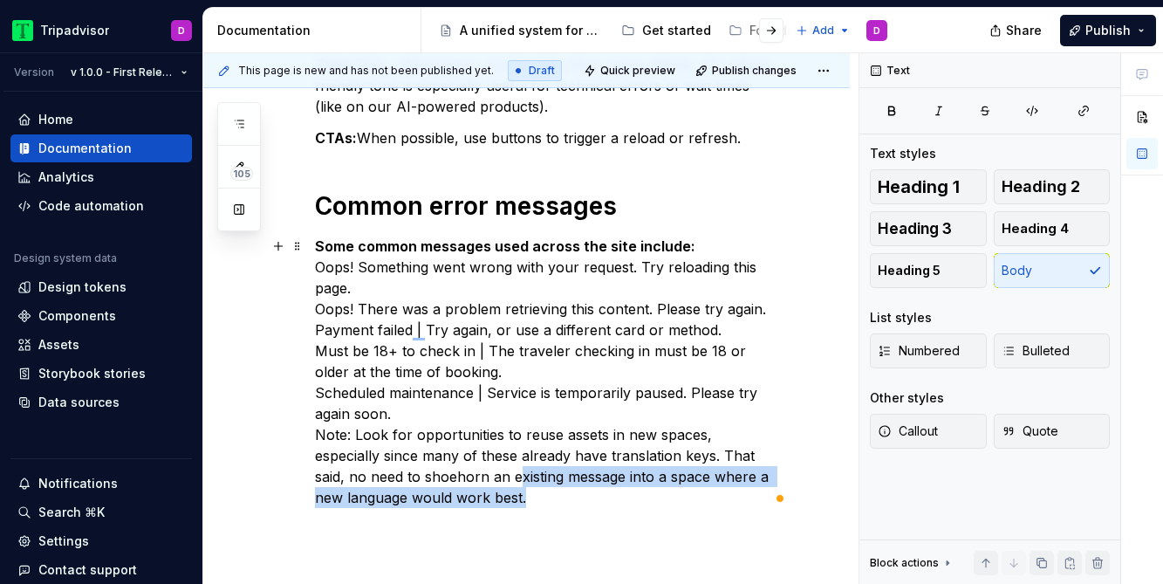
drag, startPoint x: 474, startPoint y: 531, endPoint x: 429, endPoint y: 484, distance: 64.8
click at [429, 484] on p "Some common messages used across the site include: Oops! Something went wrong w…" at bounding box center [547, 372] width 465 height 272
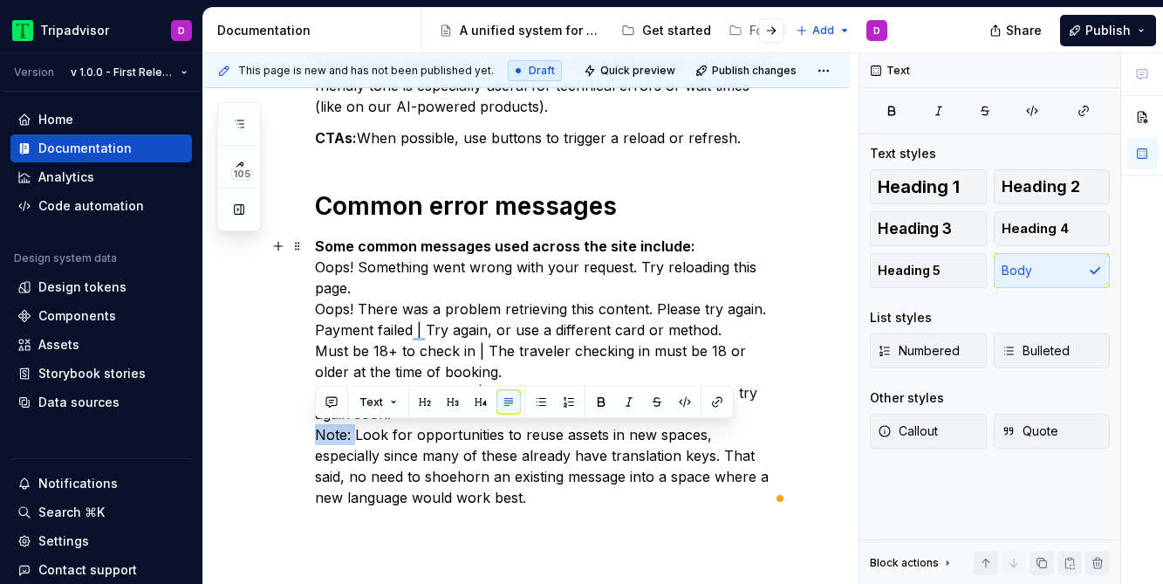
drag, startPoint x: 354, startPoint y: 435, endPoint x: 290, endPoint y: 433, distance: 64.6
click at [290, 434] on div "An alert message that informs the user about technical errors or missing inform…" at bounding box center [526, 285] width 647 height 839
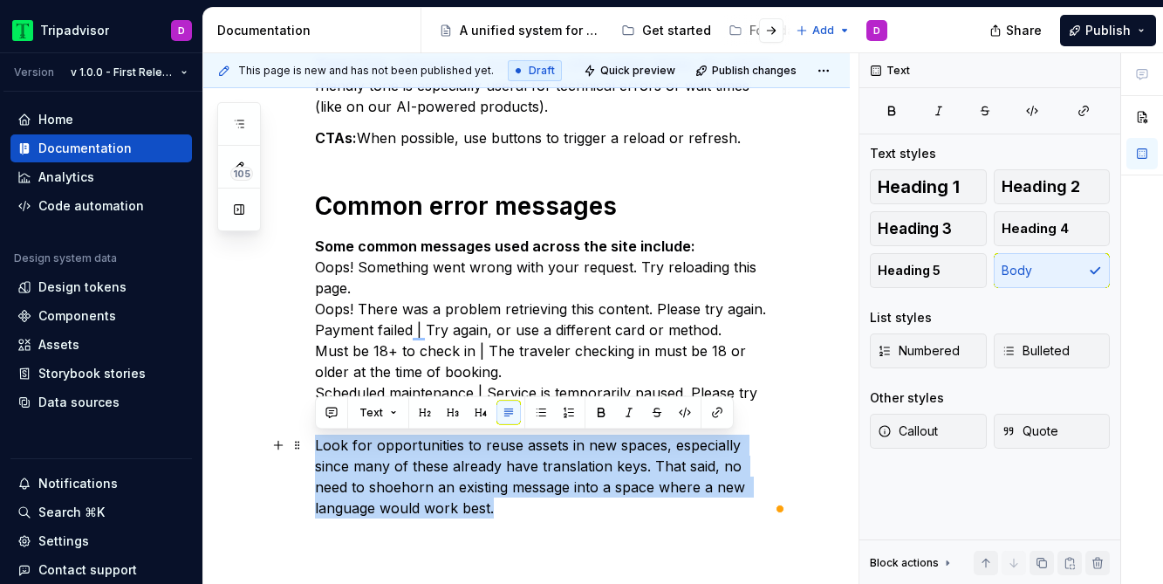
drag, startPoint x: 480, startPoint y: 512, endPoint x: 315, endPoint y: 446, distance: 177.8
click at [315, 446] on p "Look for opportunities to reuse assets in new spaces, especially since many of …" at bounding box center [547, 477] width 465 height 84
click at [934, 430] on span "Callout" at bounding box center [908, 430] width 60 height 17
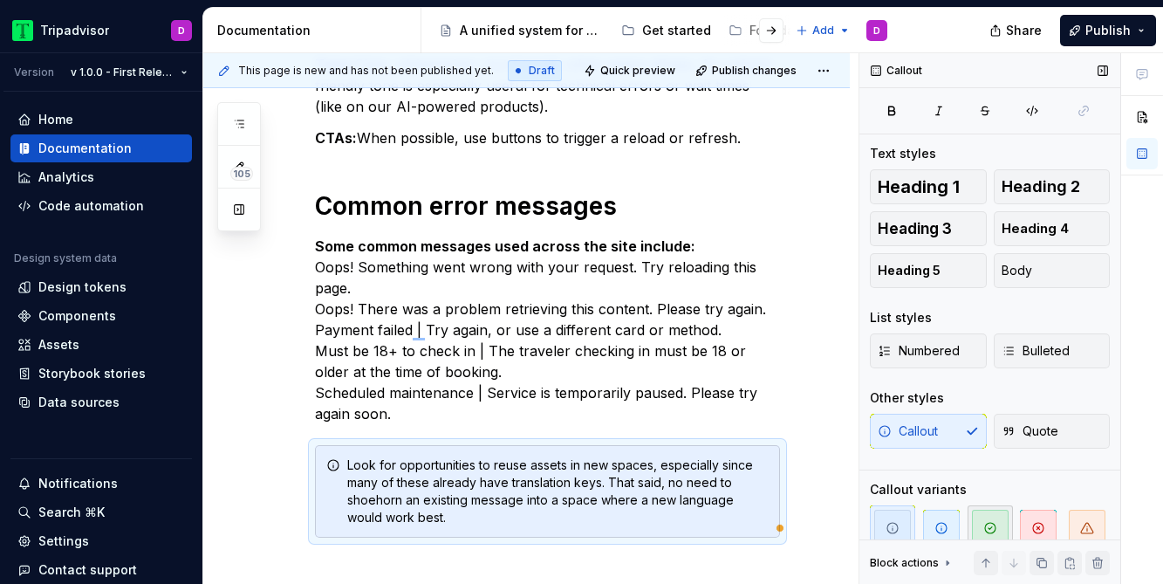
click at [989, 523] on icon "button" at bounding box center [991, 528] width 14 height 14
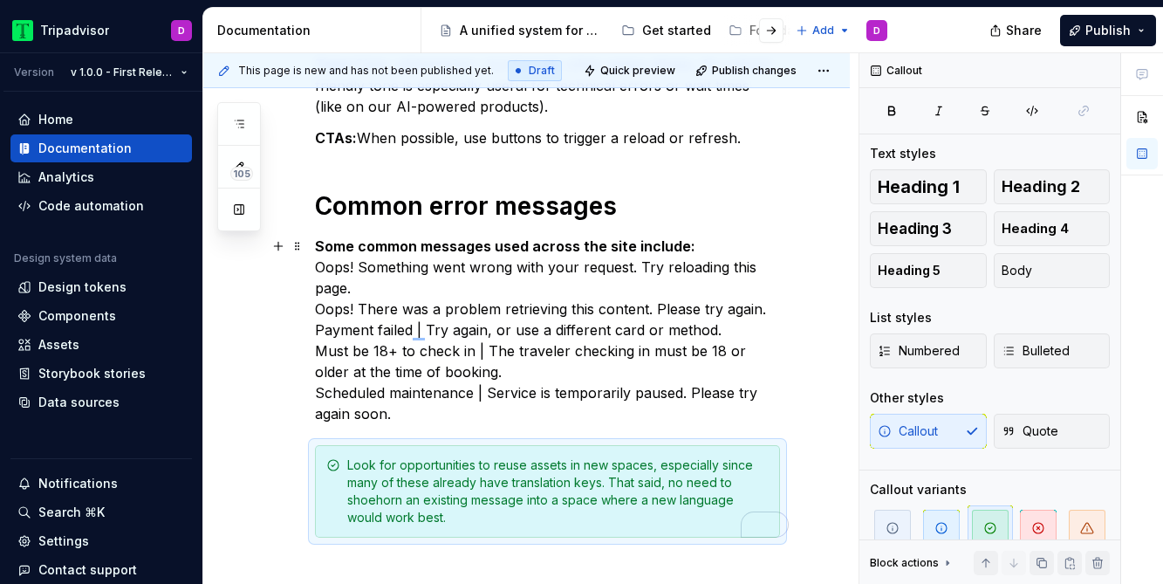
click at [486, 403] on p "Some common messages used across the site include: Oops! Something went wrong w…" at bounding box center [547, 330] width 465 height 189
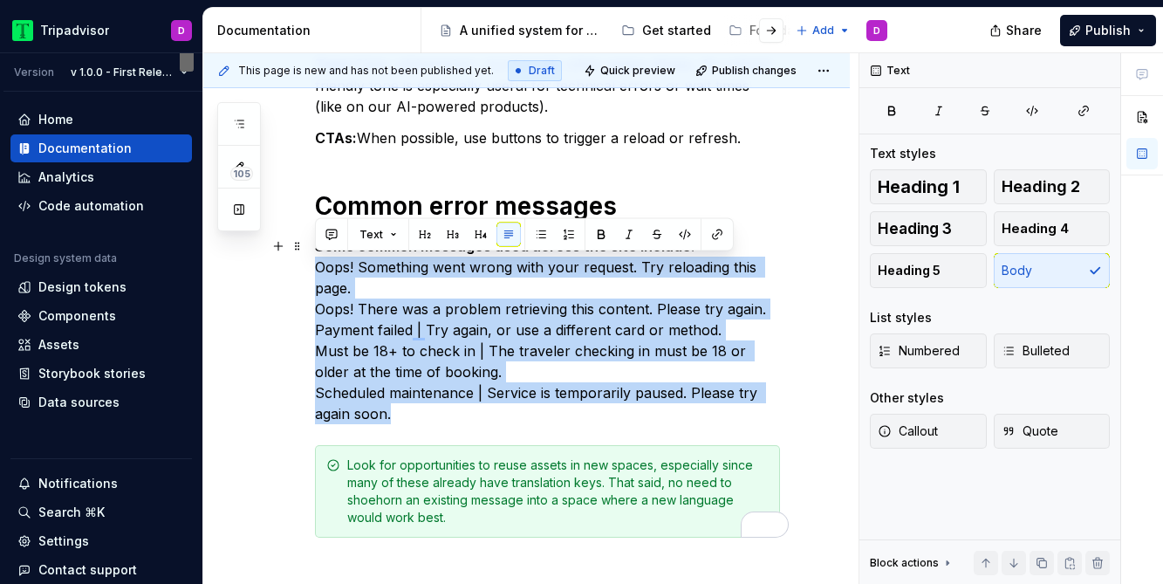
drag, startPoint x: 426, startPoint y: 416, endPoint x: 305, endPoint y: 274, distance: 186.4
click at [305, 274] on html "Tripadvisor D Version v 1.0.0 - First Release Home Documentation Analytics Code…" at bounding box center [581, 292] width 1163 height 584
click at [1022, 352] on span "Bulleted" at bounding box center [1036, 350] width 68 height 17
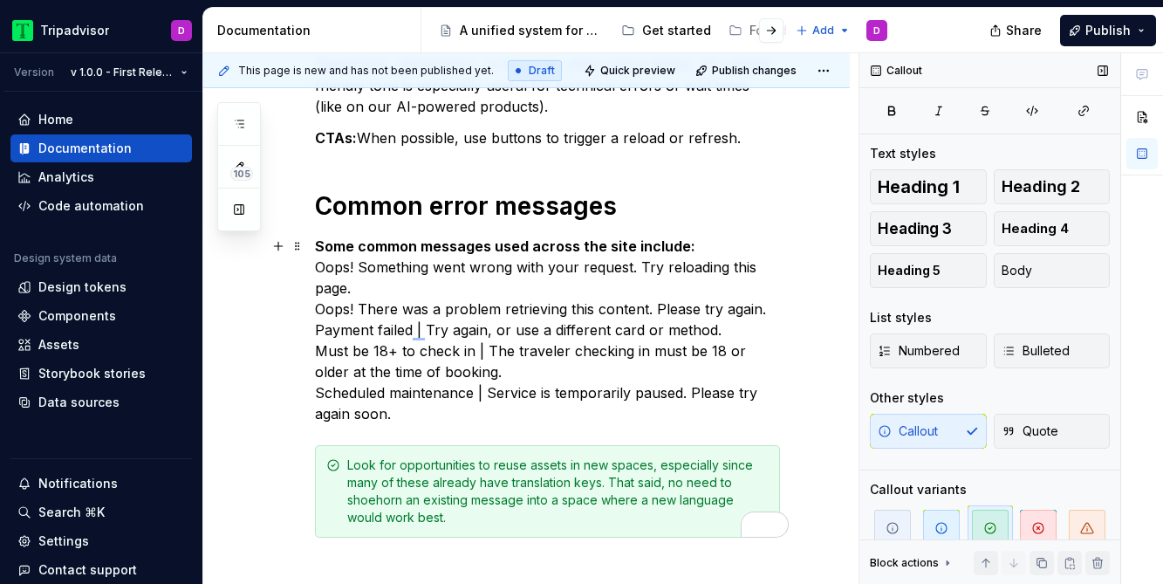
click at [313, 272] on div "An alert message that informs the user about technical errors or missing inform…" at bounding box center [526, 300] width 647 height 868
click at [317, 265] on p "Some common messages used across the site include: Oops! Something went wrong w…" at bounding box center [547, 330] width 465 height 189
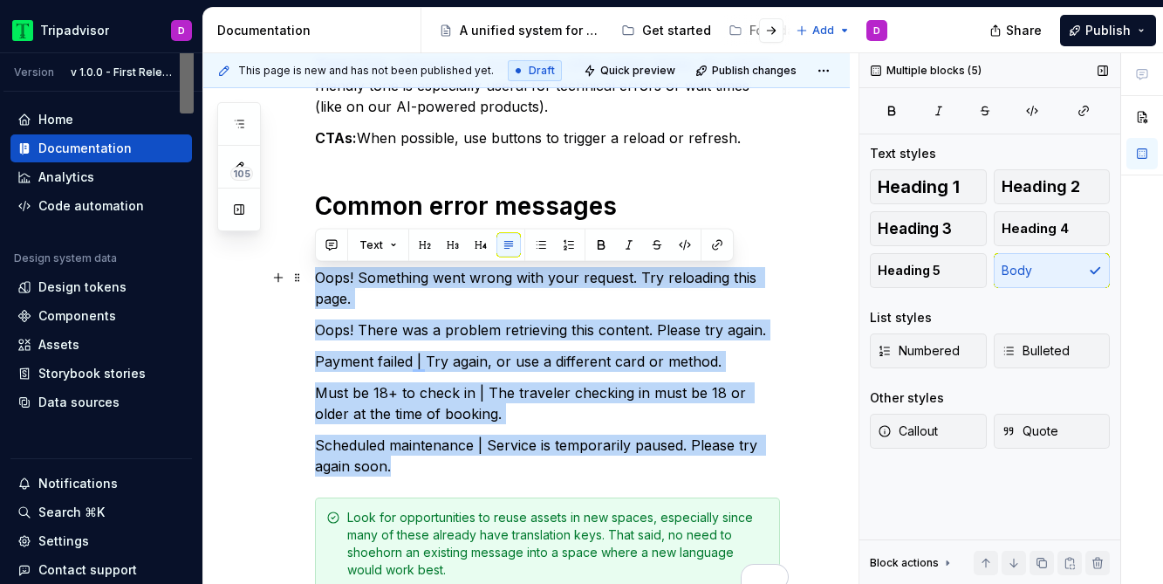
drag, startPoint x: 405, startPoint y: 456, endPoint x: 318, endPoint y: 279, distance: 197.5
click at [318, 279] on div "An alert message that informs the user about technical errors or missing inform…" at bounding box center [547, 248] width 465 height 683
click at [542, 249] on button "button" at bounding box center [541, 245] width 24 height 24
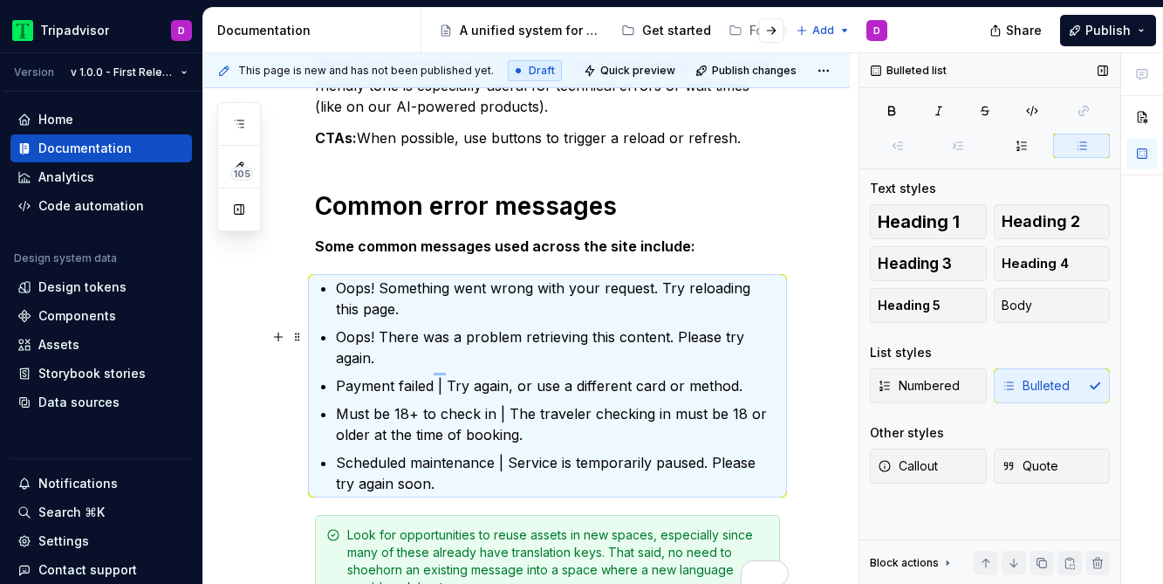
click at [343, 322] on ul "Oops! Something went wrong with your request. Try reloading this page. Oops! Th…" at bounding box center [558, 386] width 444 height 216
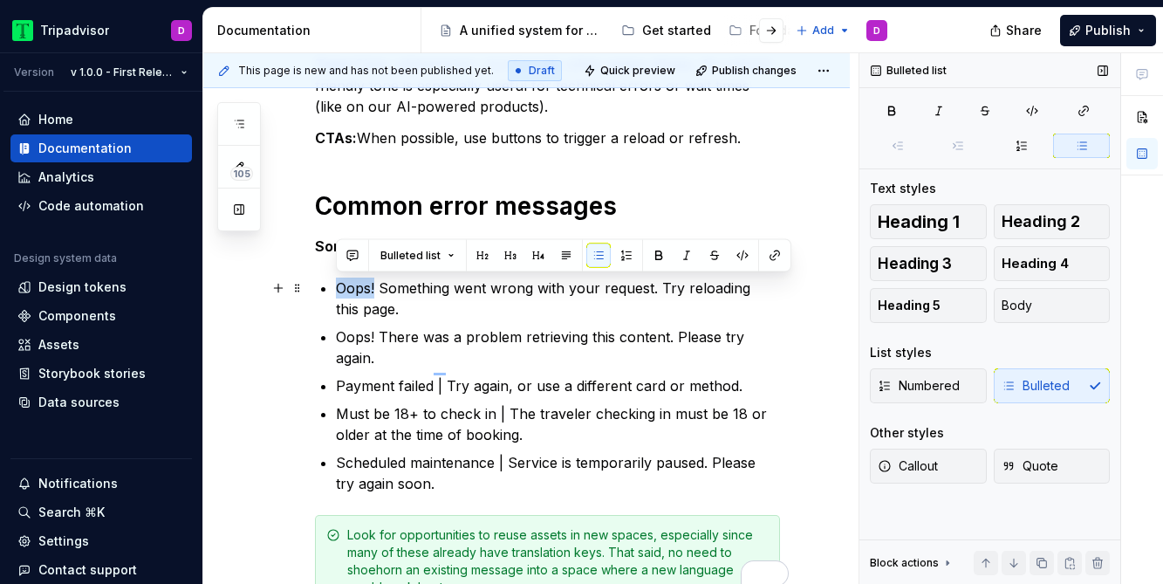
drag, startPoint x: 375, startPoint y: 284, endPoint x: 328, endPoint y: 284, distance: 47.1
click at [336, 284] on li "Oops! Something went wrong with your request. Try reloading this page." at bounding box center [558, 299] width 444 height 42
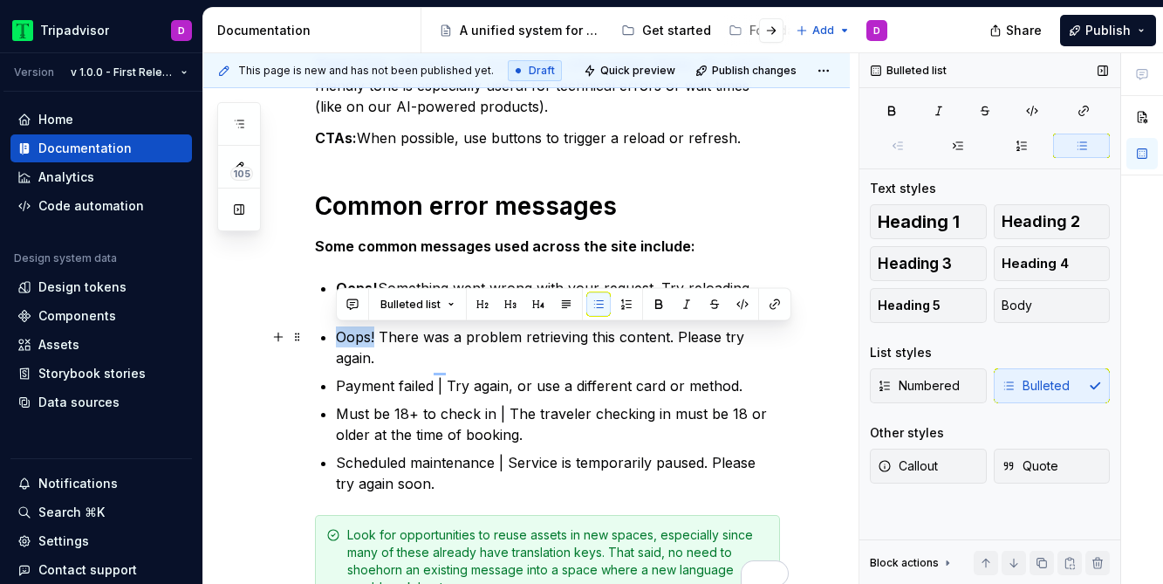
drag, startPoint x: 376, startPoint y: 338, endPoint x: 338, endPoint y: 338, distance: 38.4
click at [338, 338] on p "Oops! There was a problem retrieving this content. Please try again." at bounding box center [558, 347] width 444 height 42
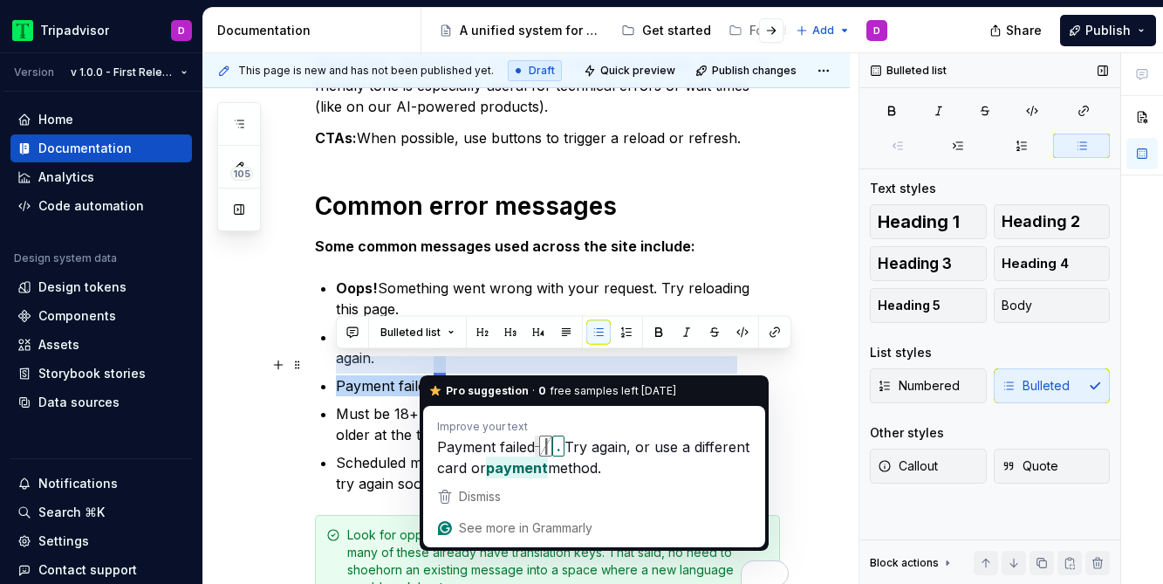
drag, startPoint x: 436, startPoint y: 365, endPoint x: 311, endPoint y: 367, distance: 125.7
click at [311, 367] on div "An alert message that informs the user about technical errors or missing inform…" at bounding box center [526, 335] width 647 height 938
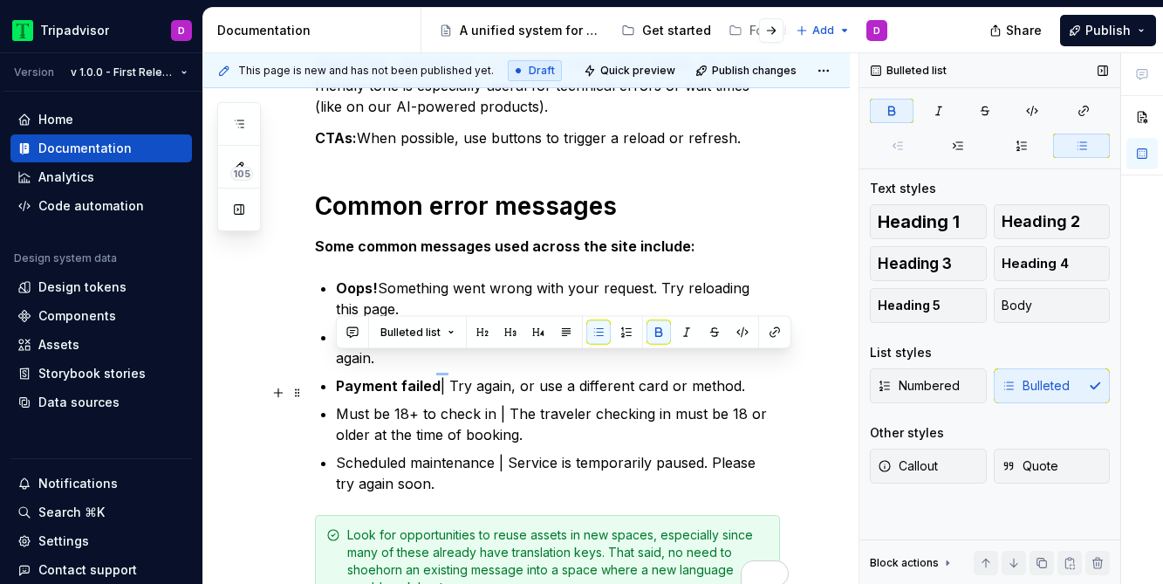
click at [380, 403] on p "Must be 18+ to check in | The traveler checking in must be 18 or older at the t…" at bounding box center [558, 424] width 444 height 42
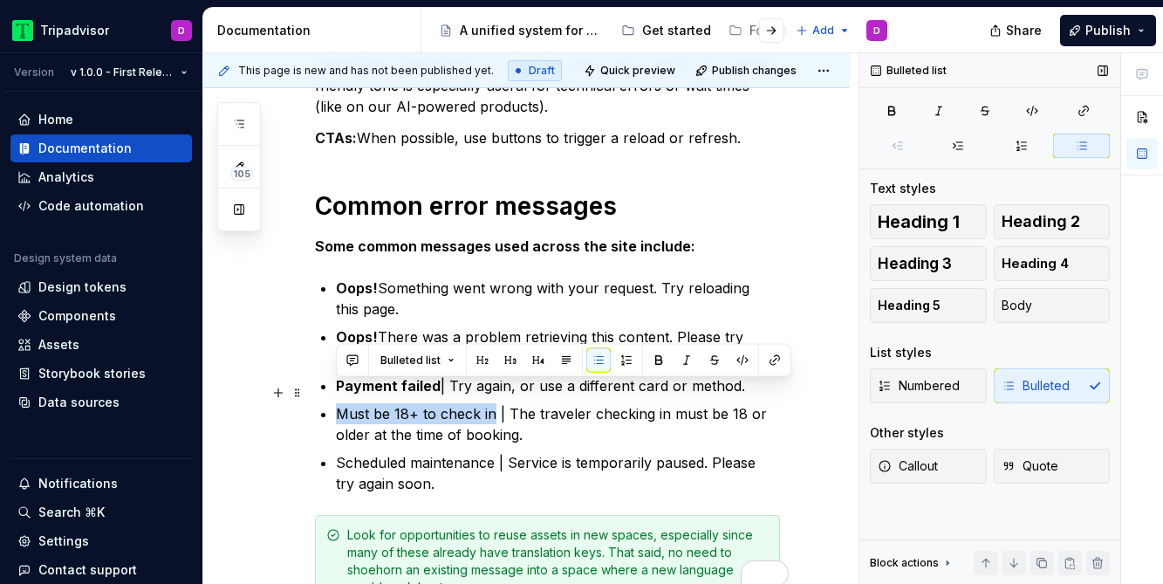
drag, startPoint x: 492, startPoint y: 393, endPoint x: 315, endPoint y: 393, distance: 177.2
click at [315, 393] on div "An alert message that informs the user about technical errors or missing inform…" at bounding box center [547, 257] width 465 height 700
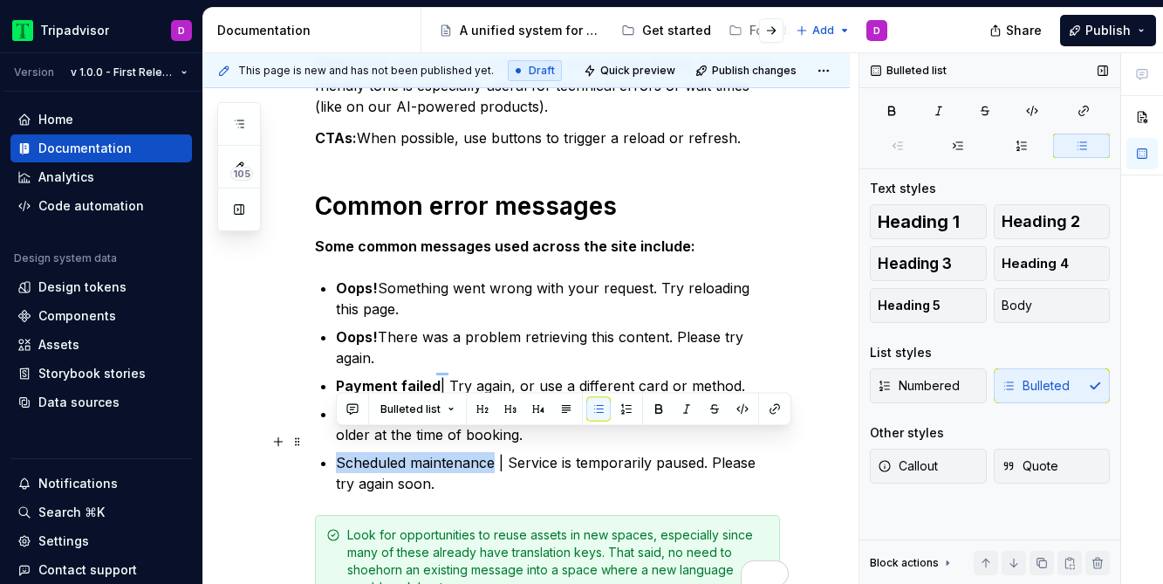
drag, startPoint x: 494, startPoint y: 442, endPoint x: 333, endPoint y: 443, distance: 160.6
click at [333, 443] on div "An alert message that informs the user about technical errors or missing inform…" at bounding box center [547, 257] width 465 height 700
click at [507, 460] on p "Scheduled maintenance | Service is temporarily paused. Please try again soon." at bounding box center [558, 473] width 444 height 42
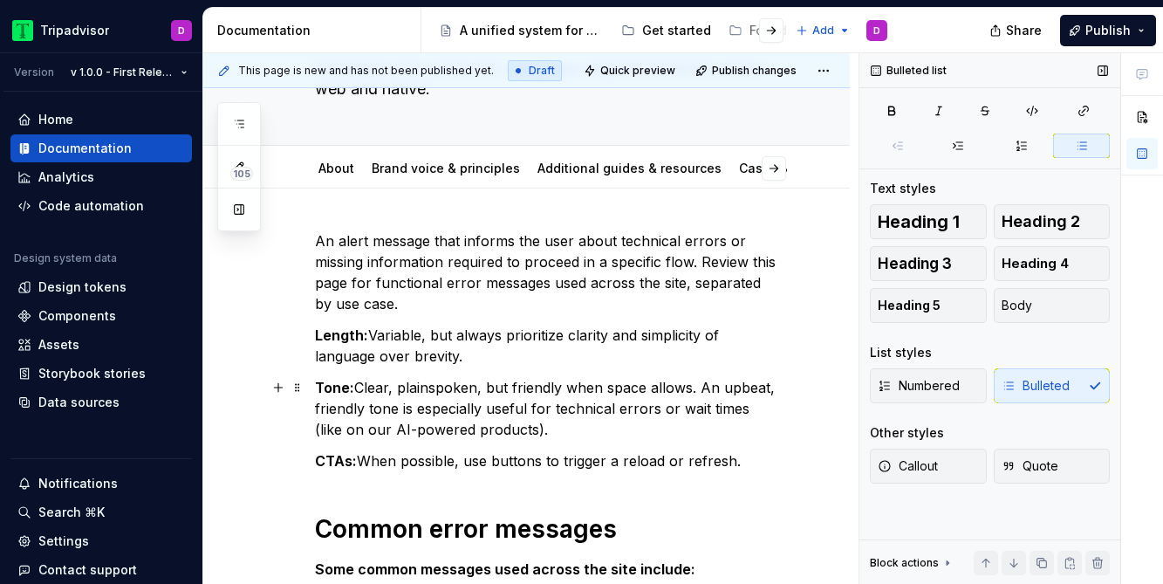
scroll to position [203, 0]
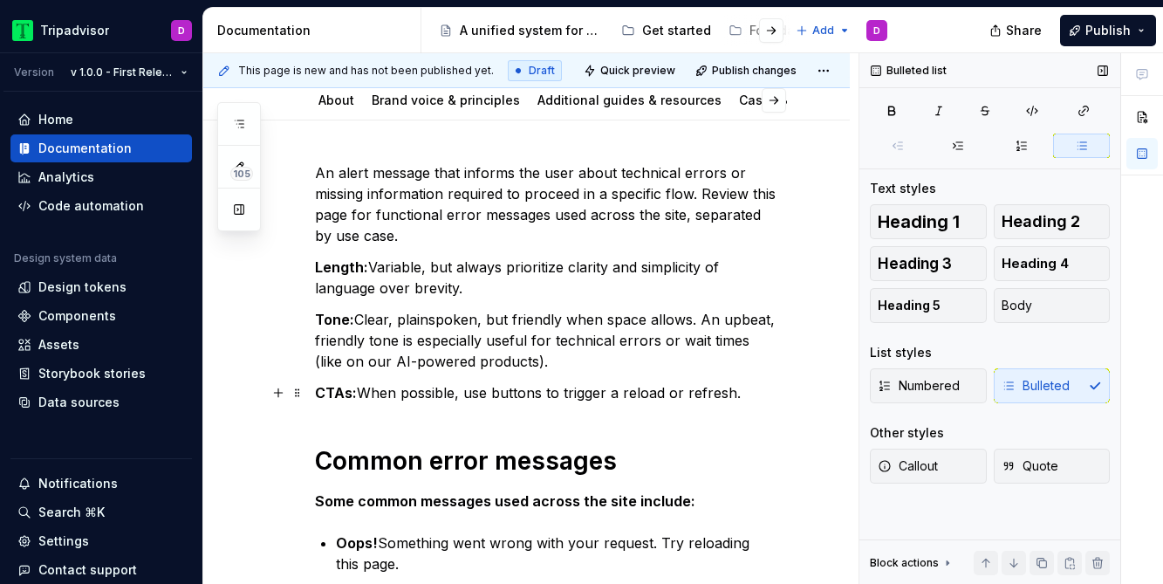
click at [543, 399] on p "CTAs:  When possible, use buttons to trigger a reload or refresh." at bounding box center [547, 392] width 465 height 21
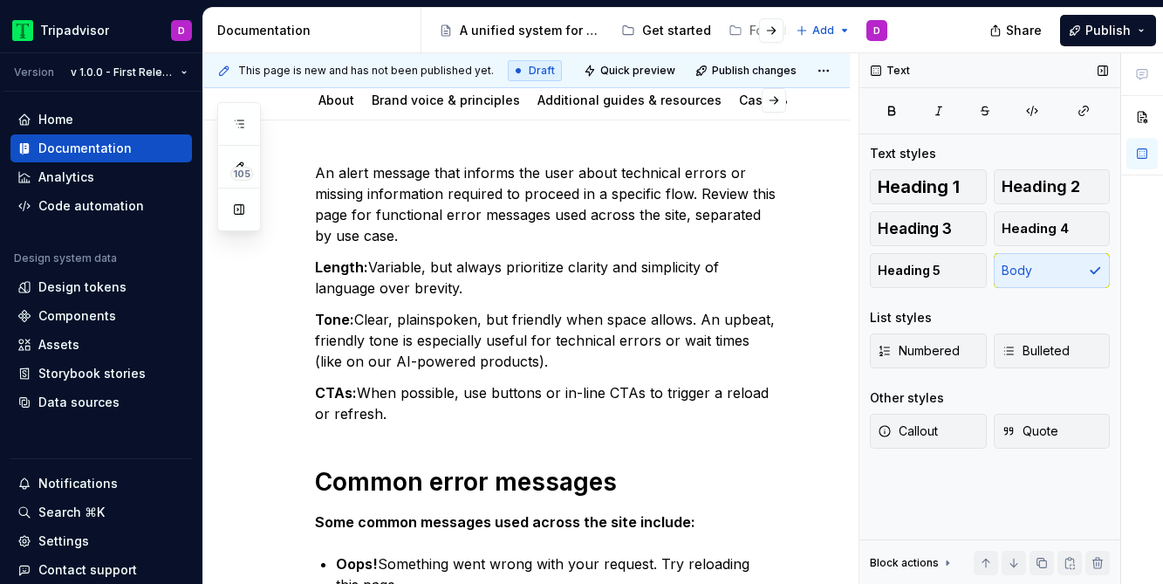
click at [644, 425] on div "An alert message that informs the user about technical errors or missing inform…" at bounding box center [547, 522] width 465 height 721
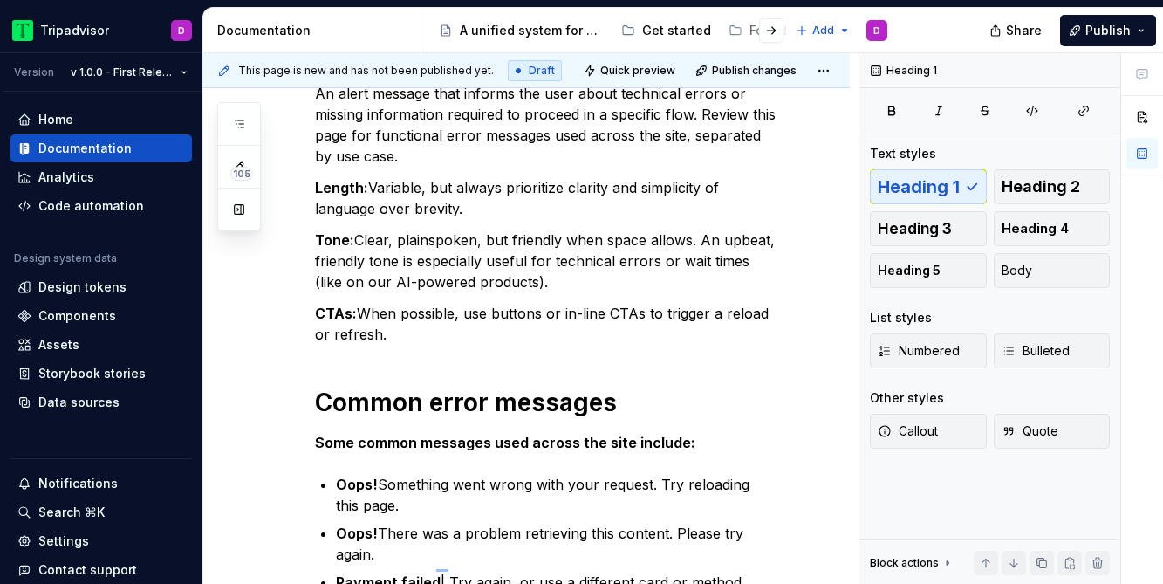
scroll to position [491, 0]
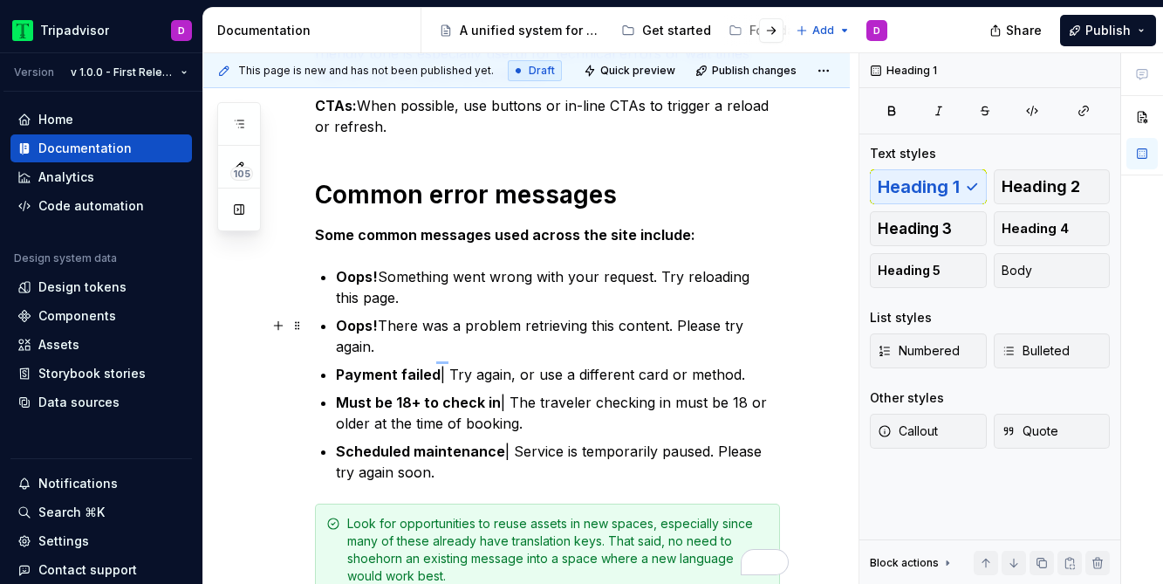
click at [584, 310] on ul "Oops! Something went wrong with your request. Try reloading this page. Oops!  T…" at bounding box center [558, 374] width 444 height 216
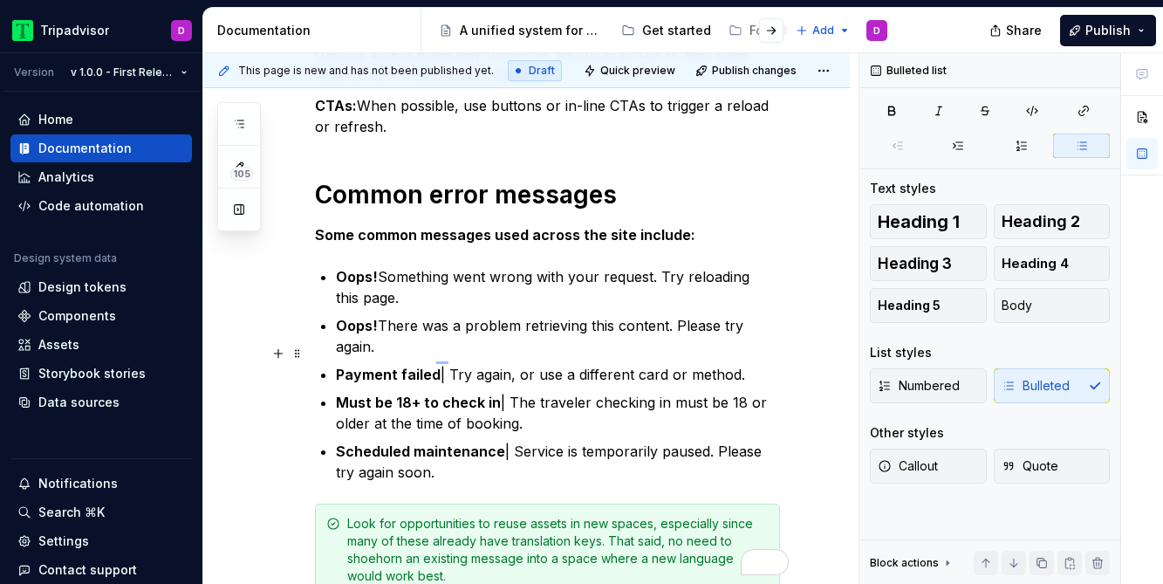
click at [513, 364] on p "Payment failed | Try again, or use a different card or method." at bounding box center [558, 374] width 444 height 21
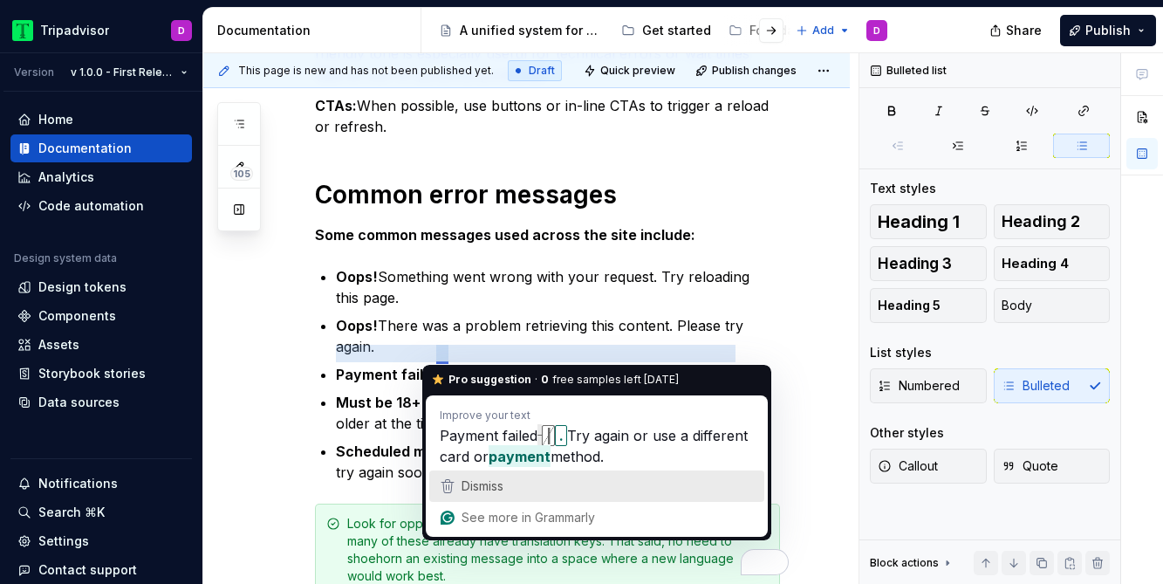
click at [484, 490] on span "Dismiss" at bounding box center [483, 485] width 42 height 15
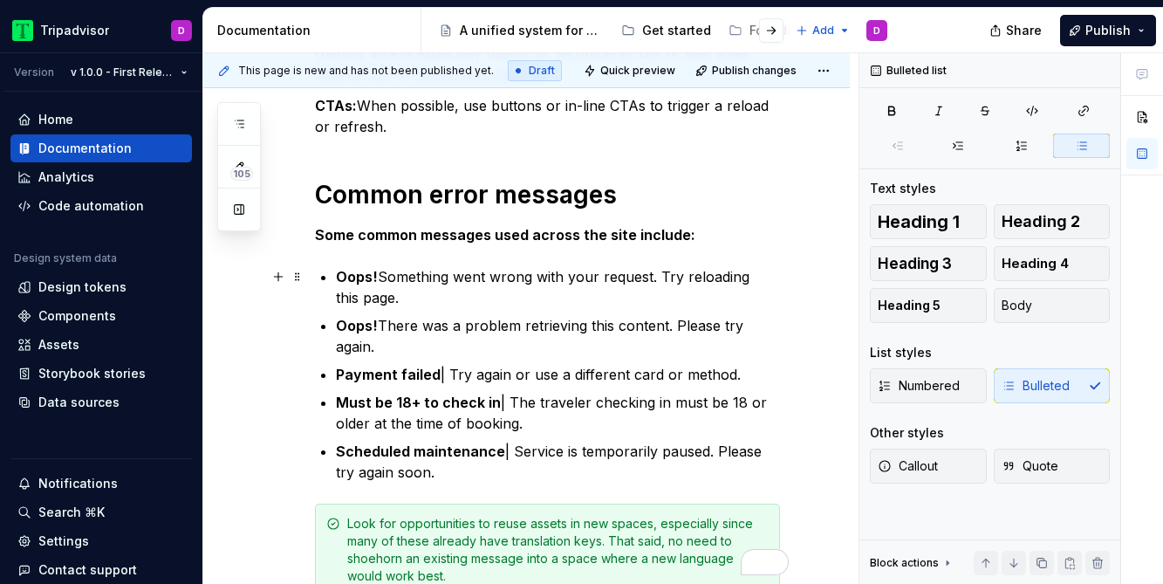
click at [701, 305] on p "Oops! Something went wrong with your request. Try reloading this page." at bounding box center [558, 287] width 444 height 42
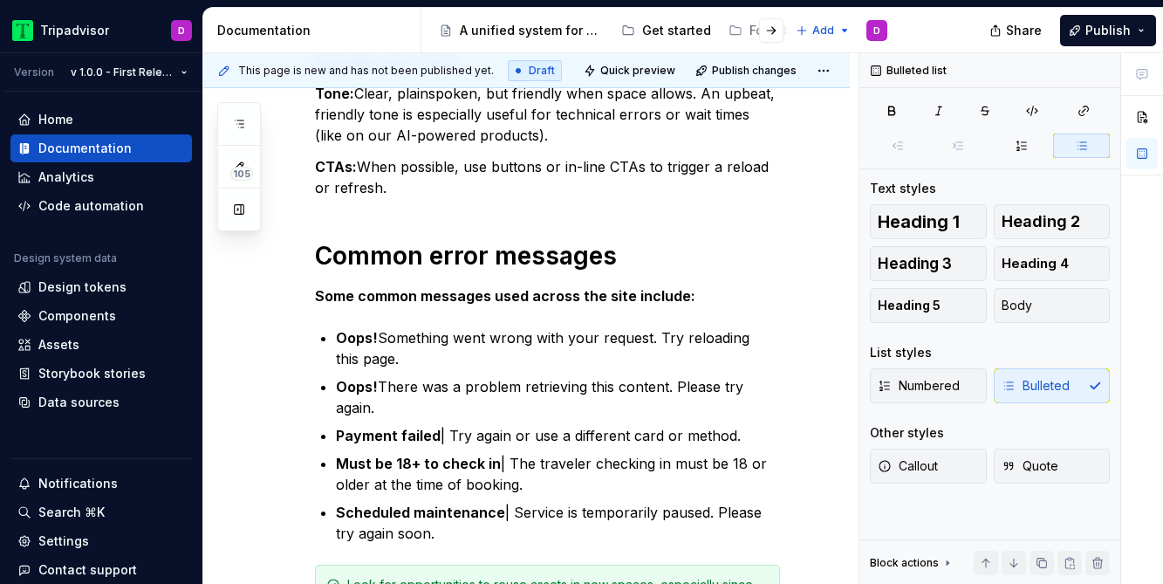
scroll to position [443, 0]
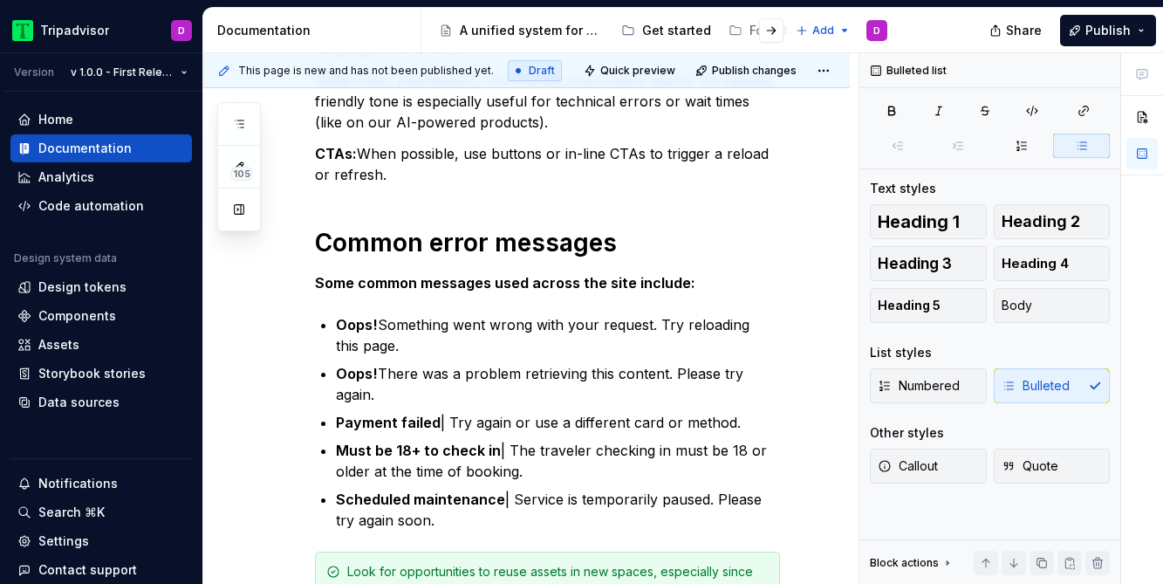
click at [344, 197] on div "An alert message that informs the user about technical errors or missing inform…" at bounding box center [547, 283] width 465 height 721
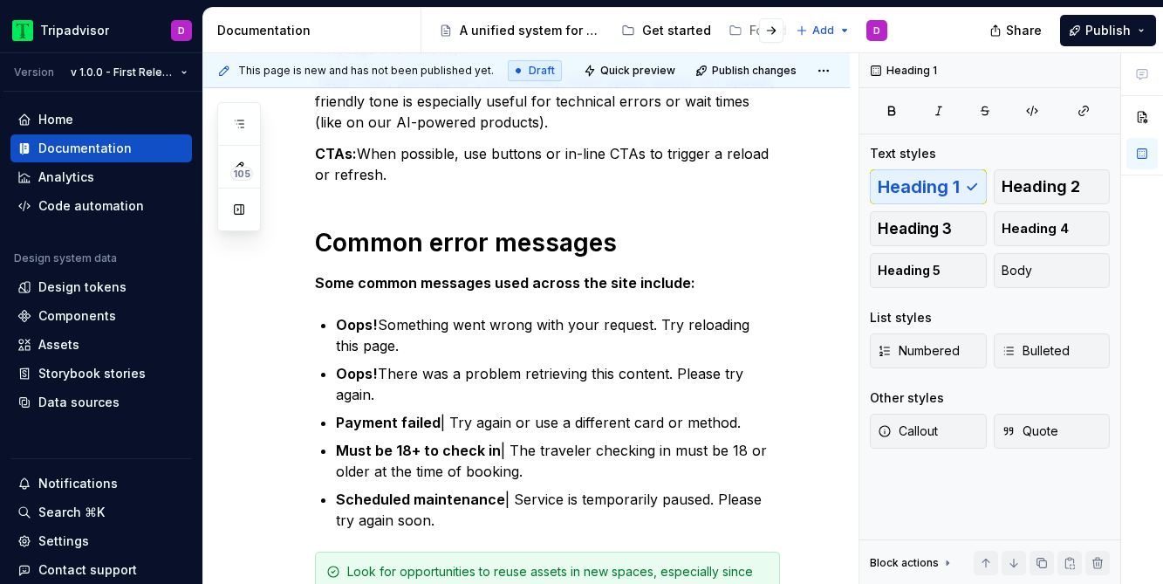
click at [338, 196] on div "An alert message that informs the user about technical errors or missing inform…" at bounding box center [547, 283] width 465 height 721
click at [396, 190] on div "An alert message that informs the user about technical errors or missing inform…" at bounding box center [547, 283] width 465 height 721
click at [385, 172] on p "CTAs:  When possible, use buttons or in-line CTAs to trigger a reload or refres…" at bounding box center [547, 164] width 465 height 42
click at [384, 202] on div "An alert message that informs the user about technical errors or missing inform…" at bounding box center [547, 283] width 465 height 721
click at [353, 197] on div "An alert message that informs the user about technical errors or missing inform…" at bounding box center [547, 283] width 465 height 721
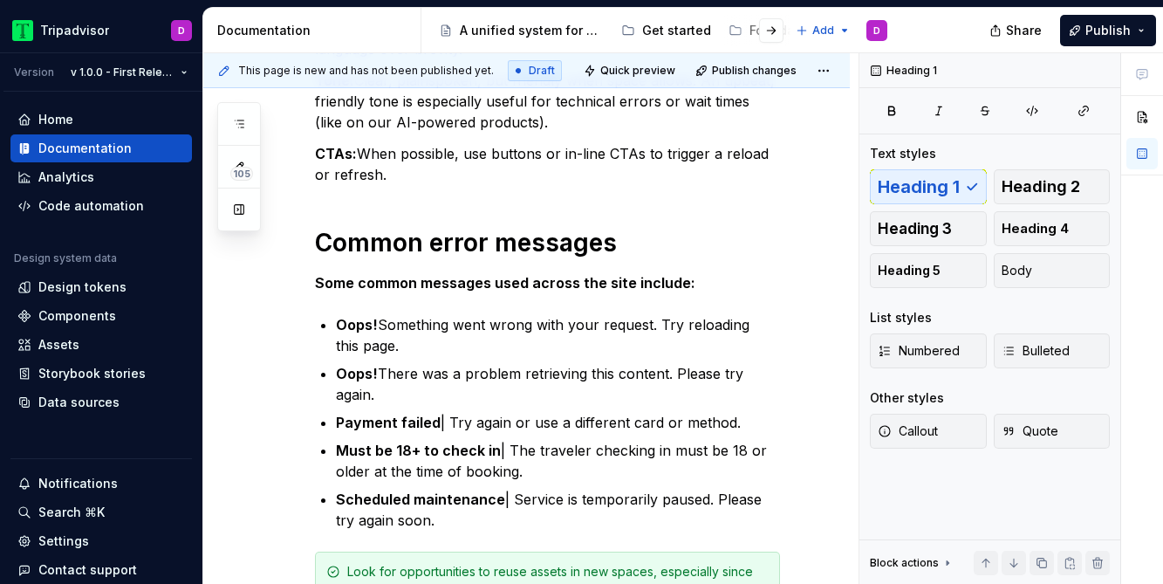
click at [325, 203] on div "An alert message that informs the user about technical errors or missing inform…" at bounding box center [547, 283] width 465 height 721
click at [342, 198] on div "An alert message that informs the user about technical errors or missing inform…" at bounding box center [547, 283] width 465 height 721
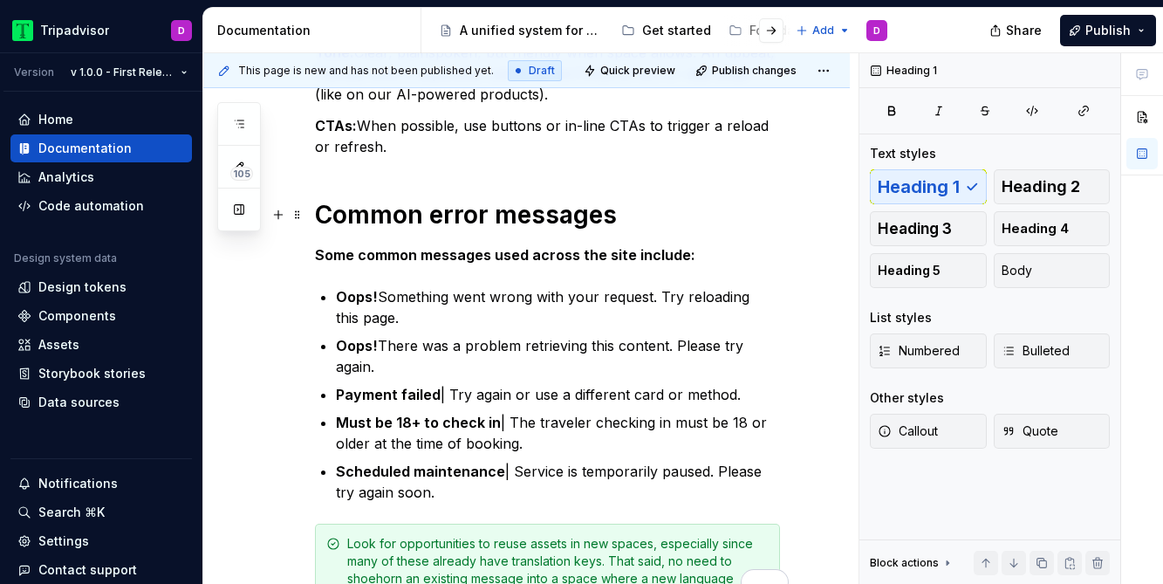
scroll to position [550, 0]
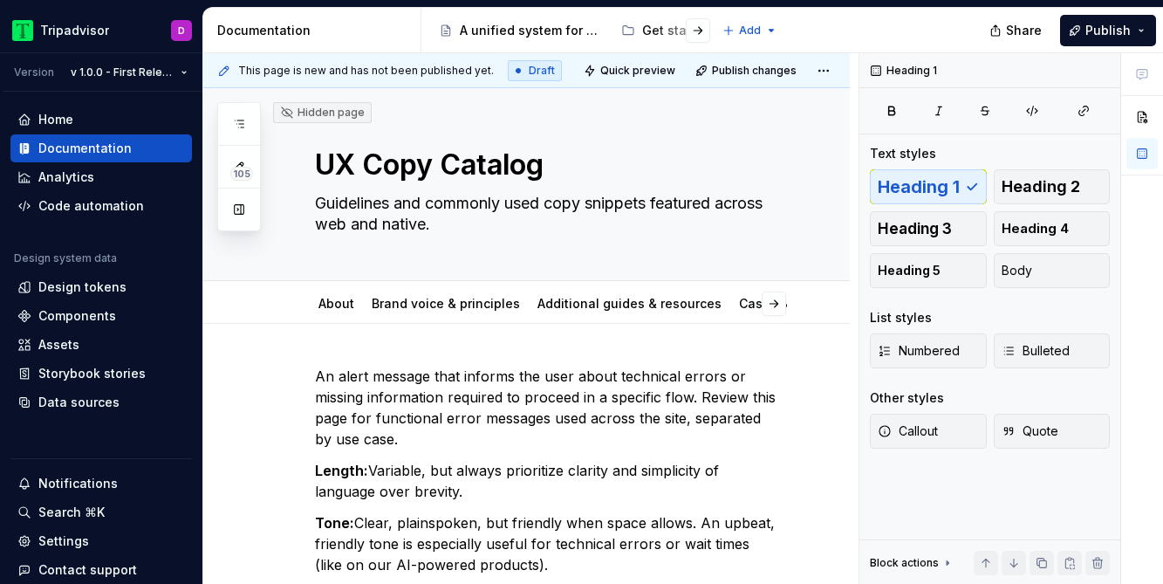
type textarea "*"
